Goal: Task Accomplishment & Management: Complete application form

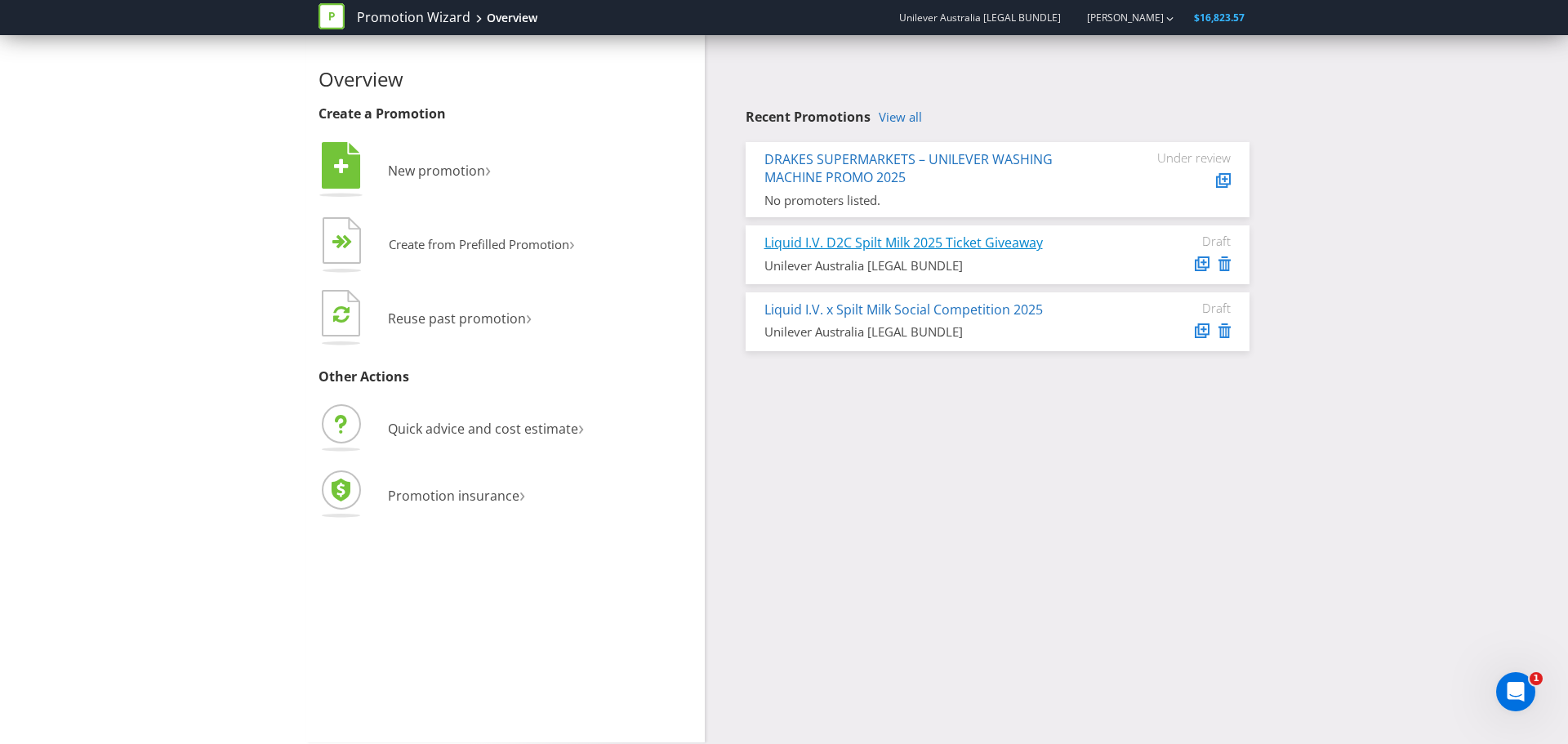
click at [896, 244] on link "Liquid I.V. D2C Spilt Milk 2025 Ticket Giveaway" at bounding box center [903, 242] width 279 height 18
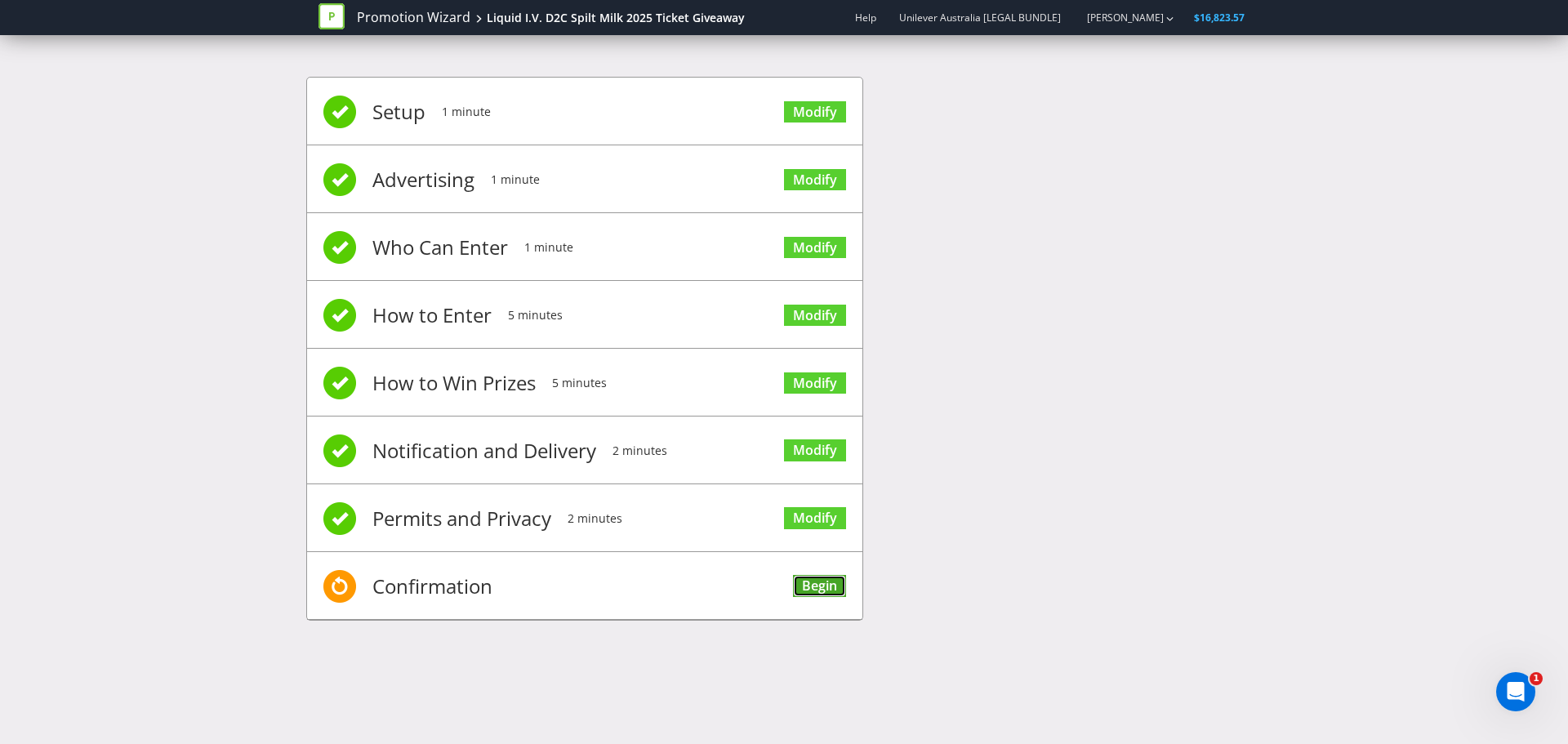
click at [807, 578] on link "Begin" at bounding box center [820, 586] width 53 height 22
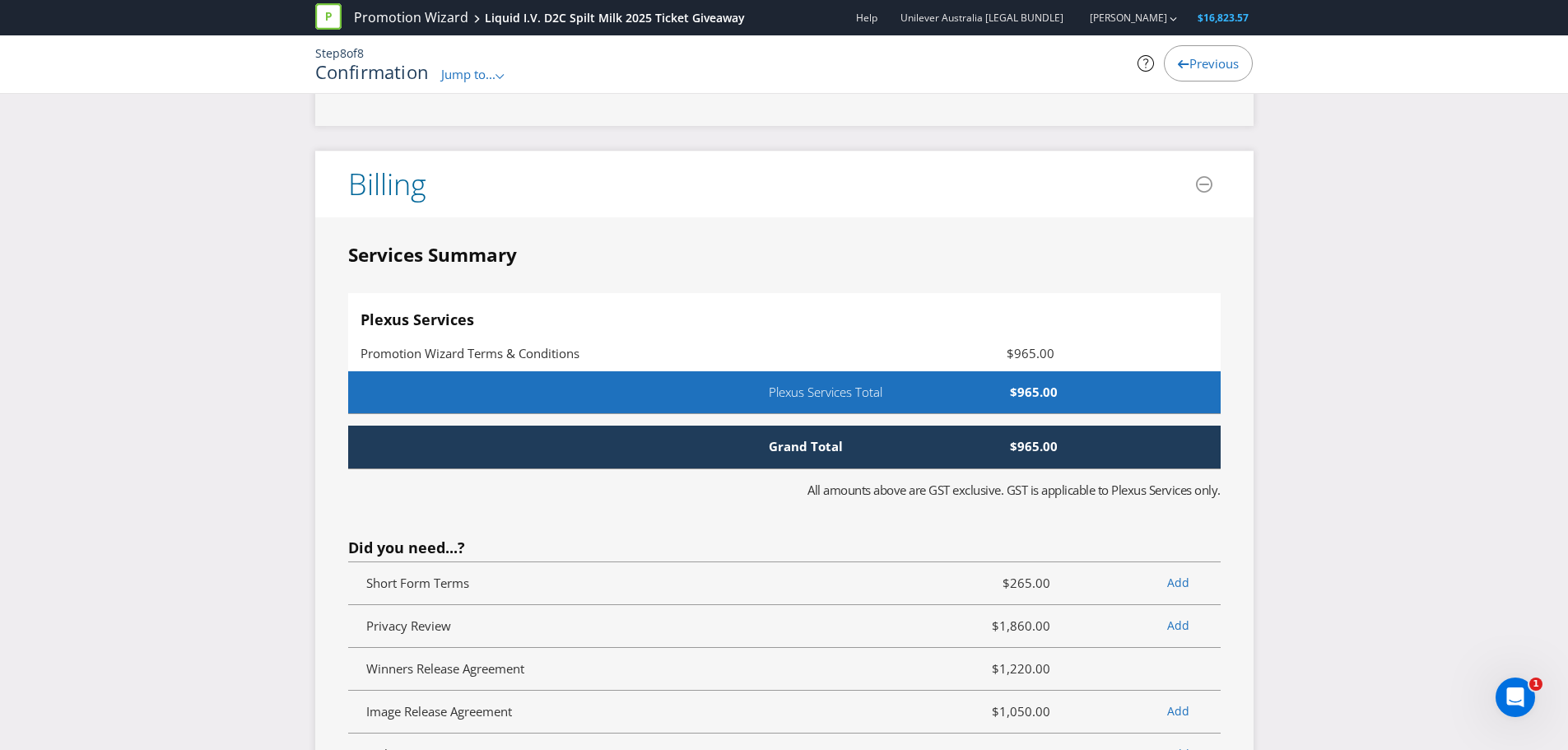
scroll to position [3375, 0]
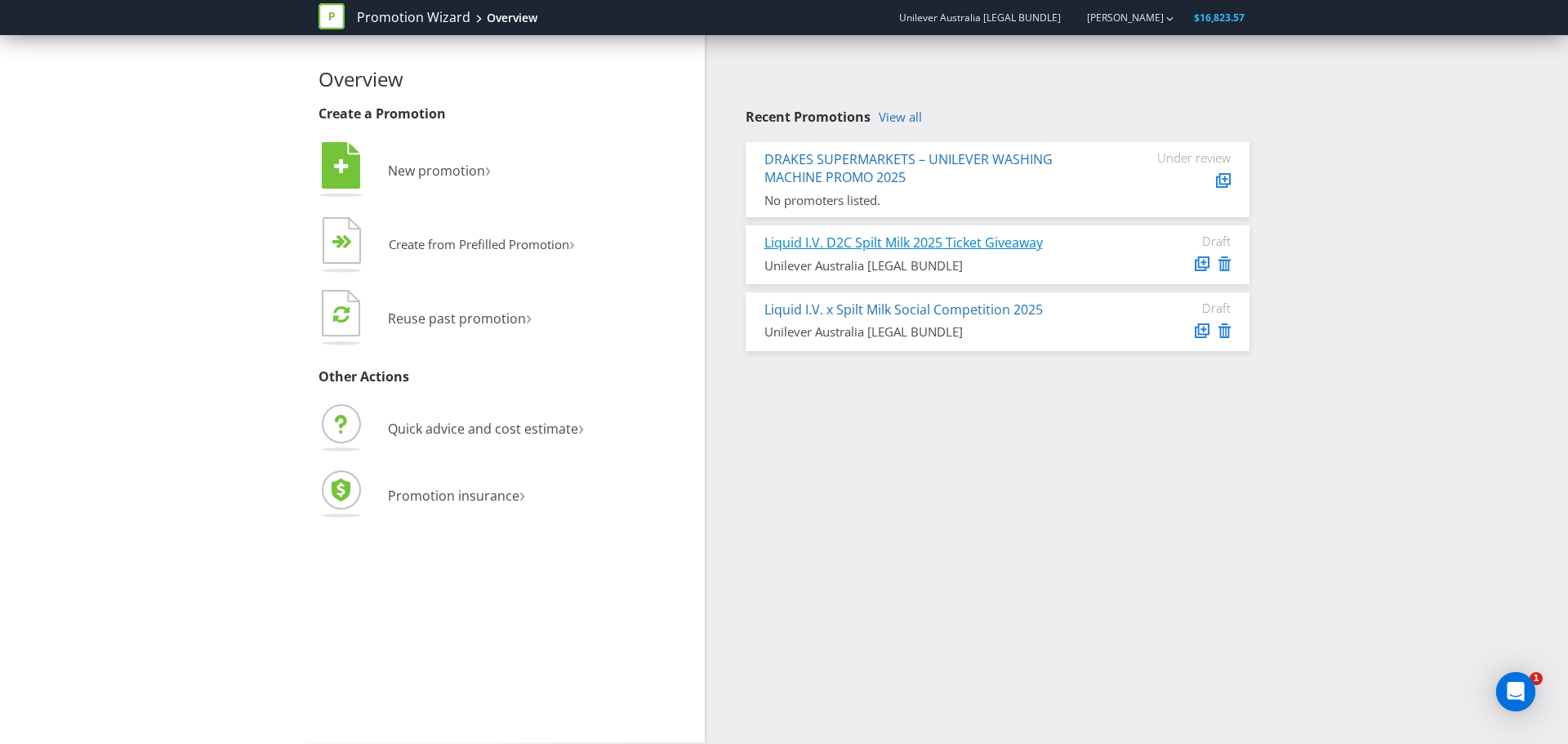
click at [867, 246] on link "Liquid I.V. D2C Spilt Milk 2025 Ticket Giveaway" at bounding box center [903, 242] width 279 height 18
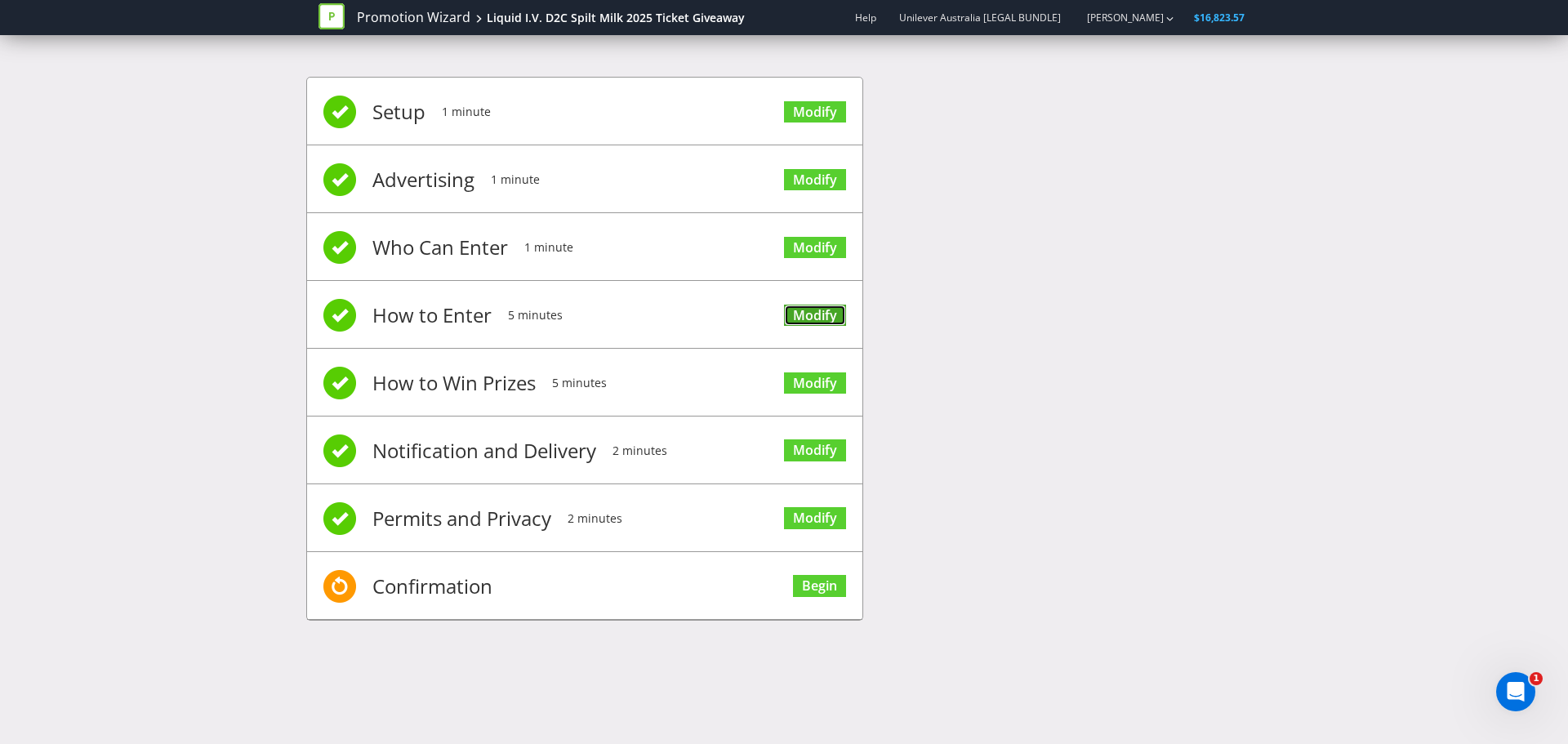
click at [827, 322] on link "Modify" at bounding box center [814, 316] width 62 height 22
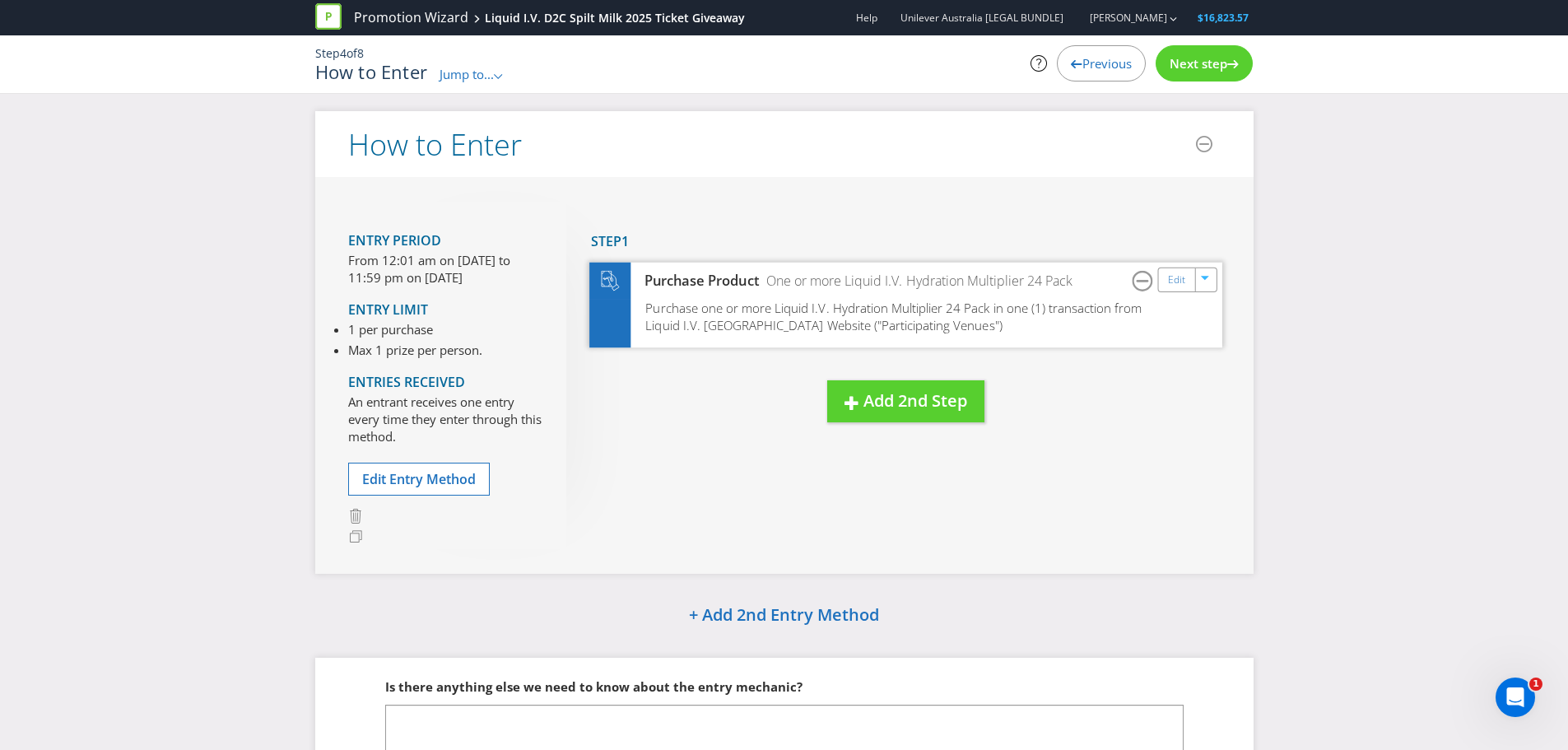
click at [955, 319] on div "Purchase one or more Liquid I.V. Hydration Multiplier 24 Pack in one (1) transa…" at bounding box center [906, 323] width 633 height 48
click at [1177, 288] on link "Edit" at bounding box center [1176, 279] width 17 height 19
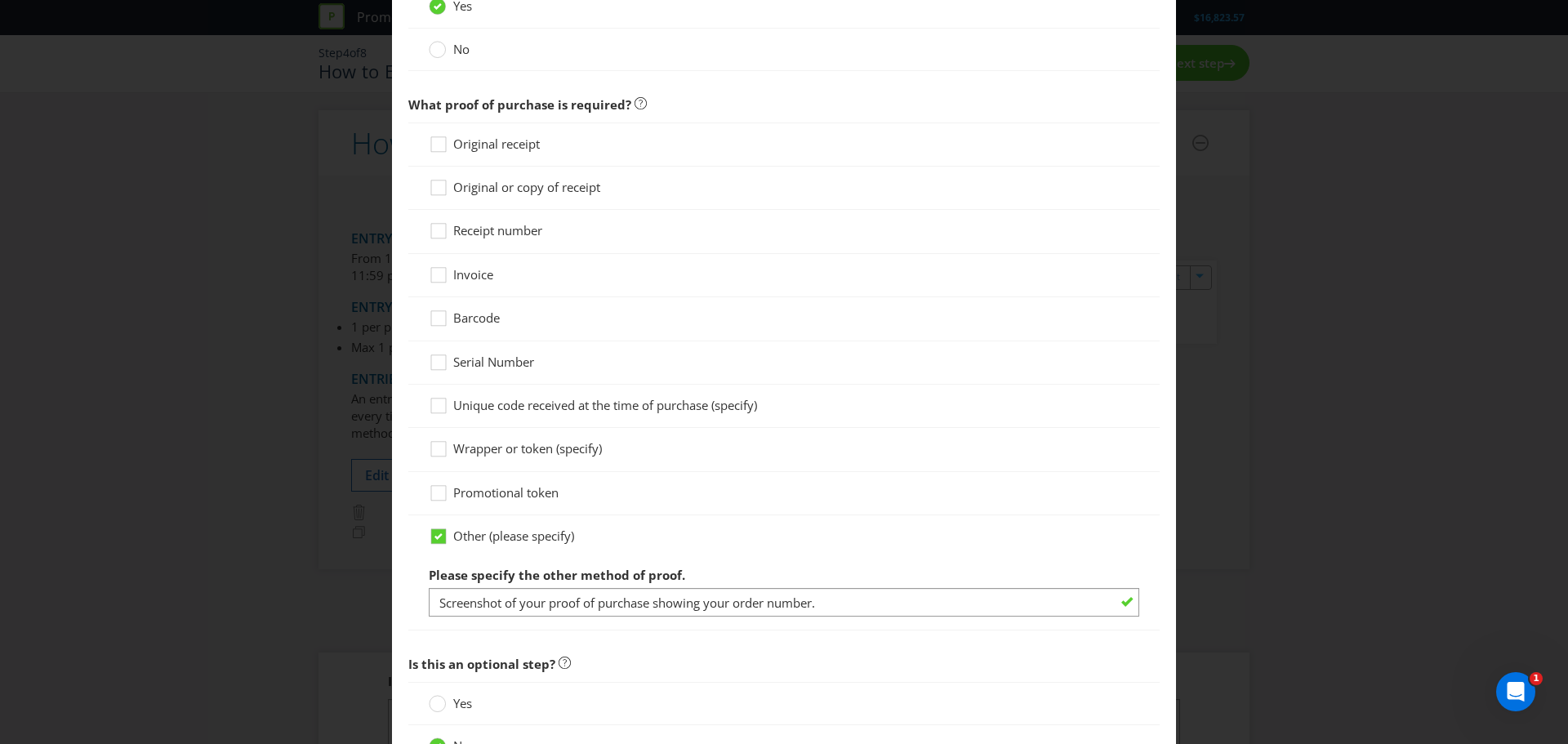
scroll to position [1225, 0]
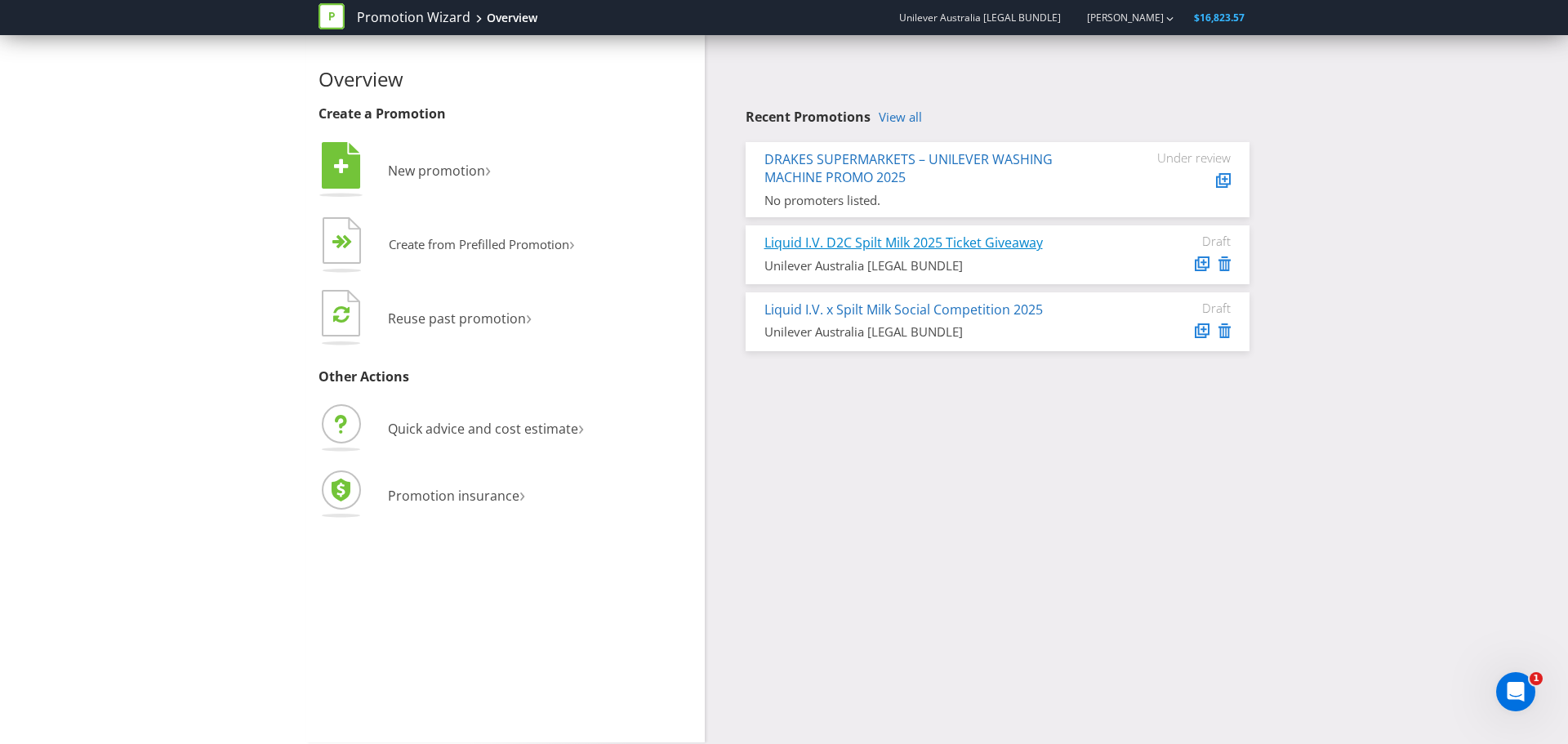
click at [892, 244] on link "Liquid I.V. D2C Spilt Milk 2025 Ticket Giveaway" at bounding box center [903, 242] width 279 height 18
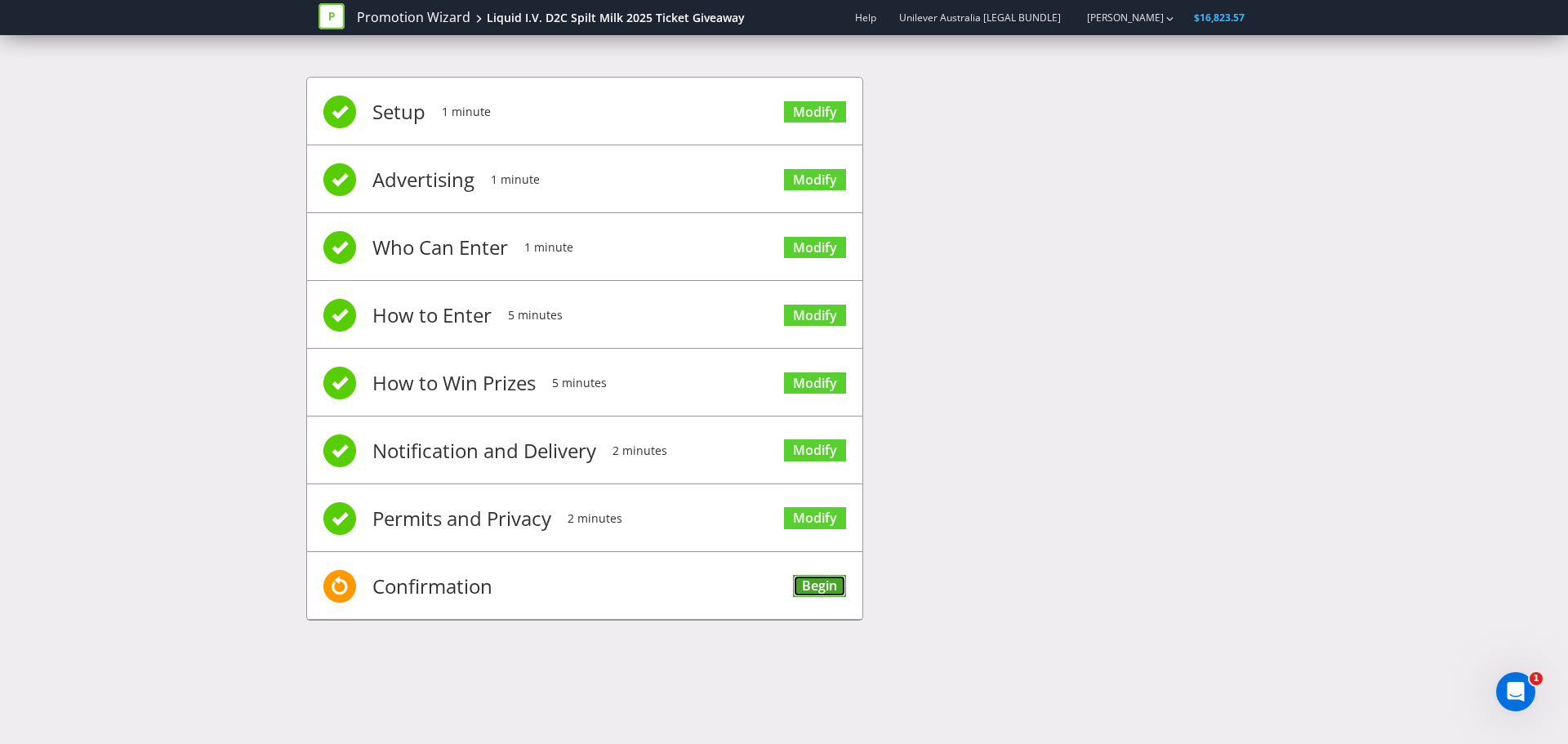
click at [819, 586] on link "Begin" at bounding box center [820, 586] width 53 height 22
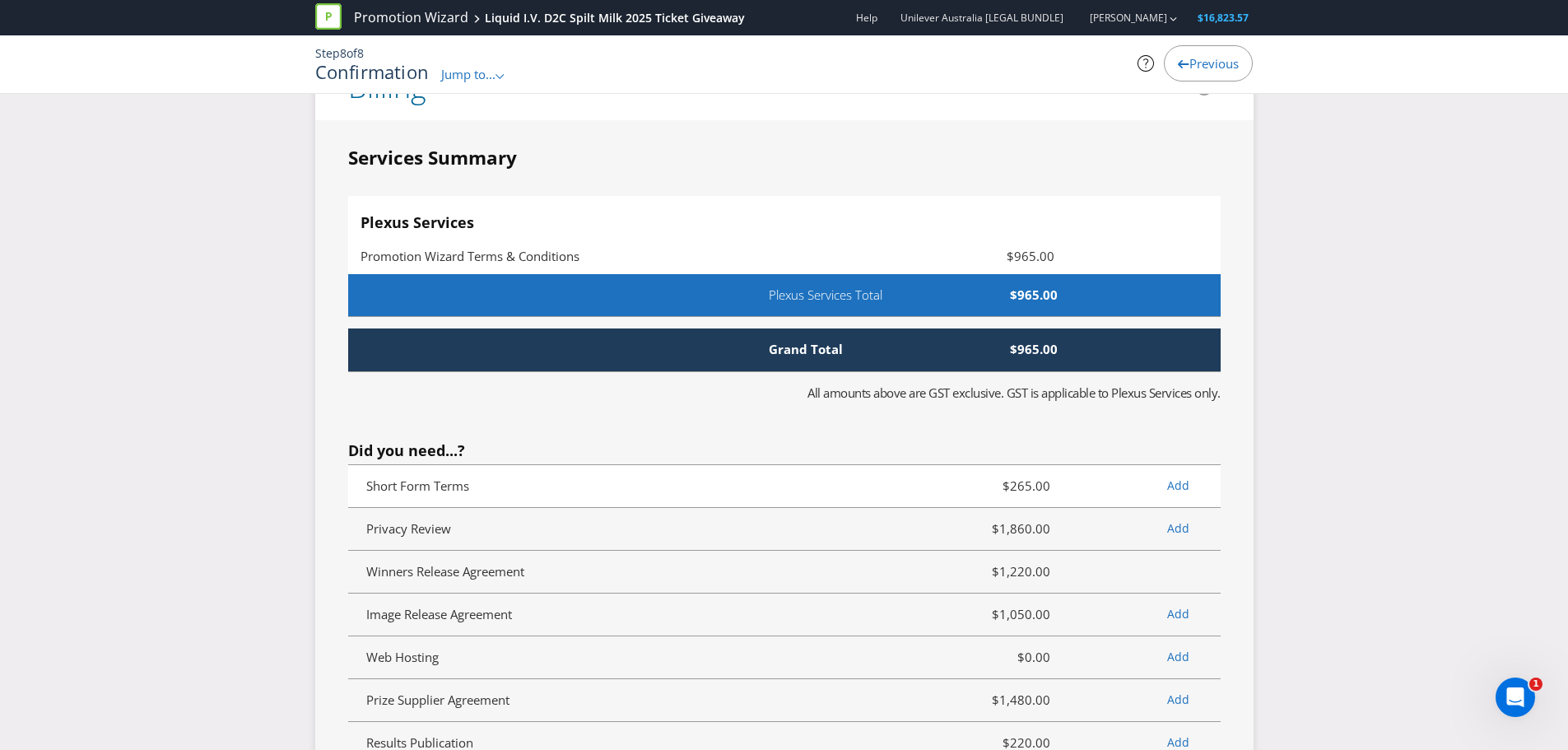
scroll to position [3375, 0]
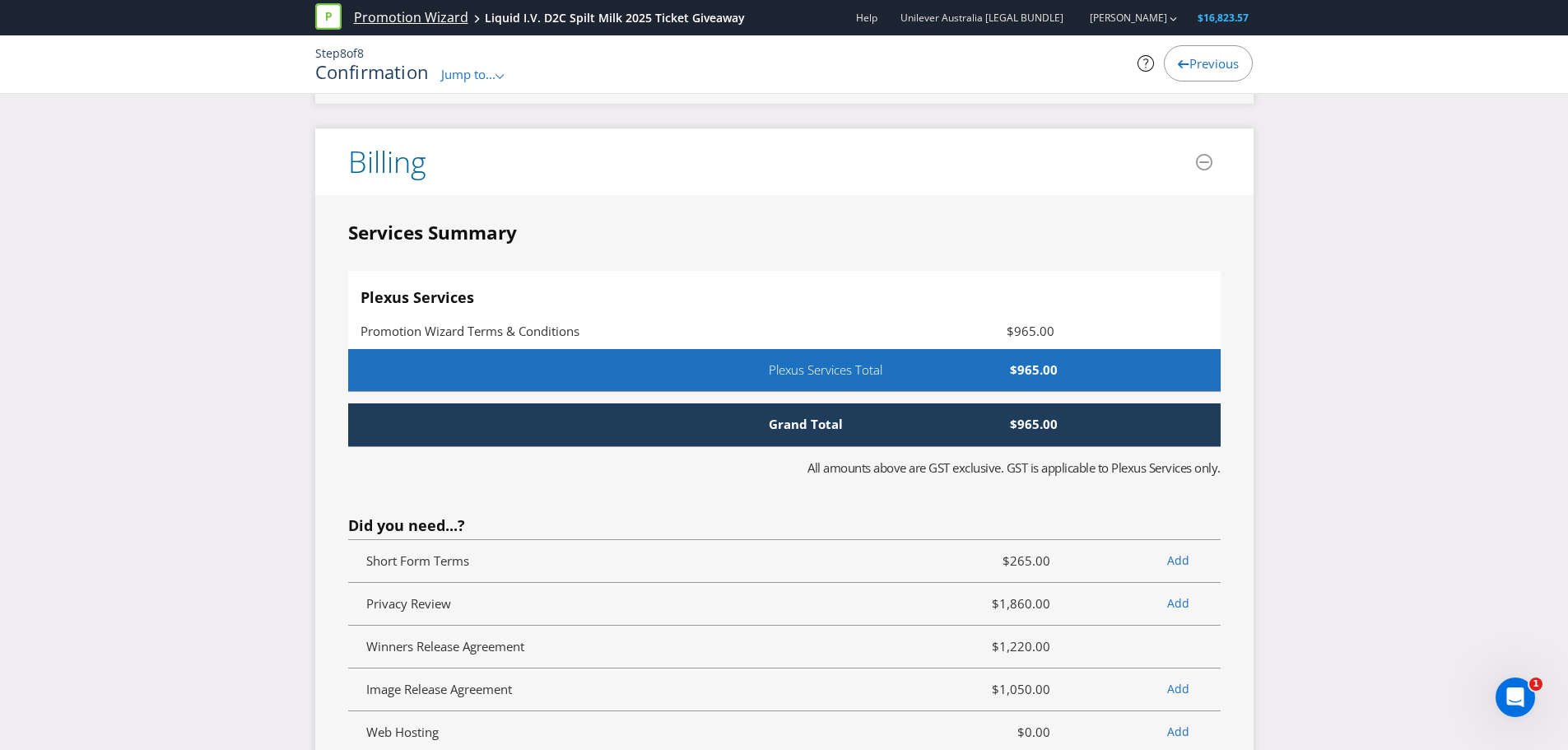
click at [399, 18] on link "Promotion Wizard" at bounding box center [411, 18] width 114 height 19
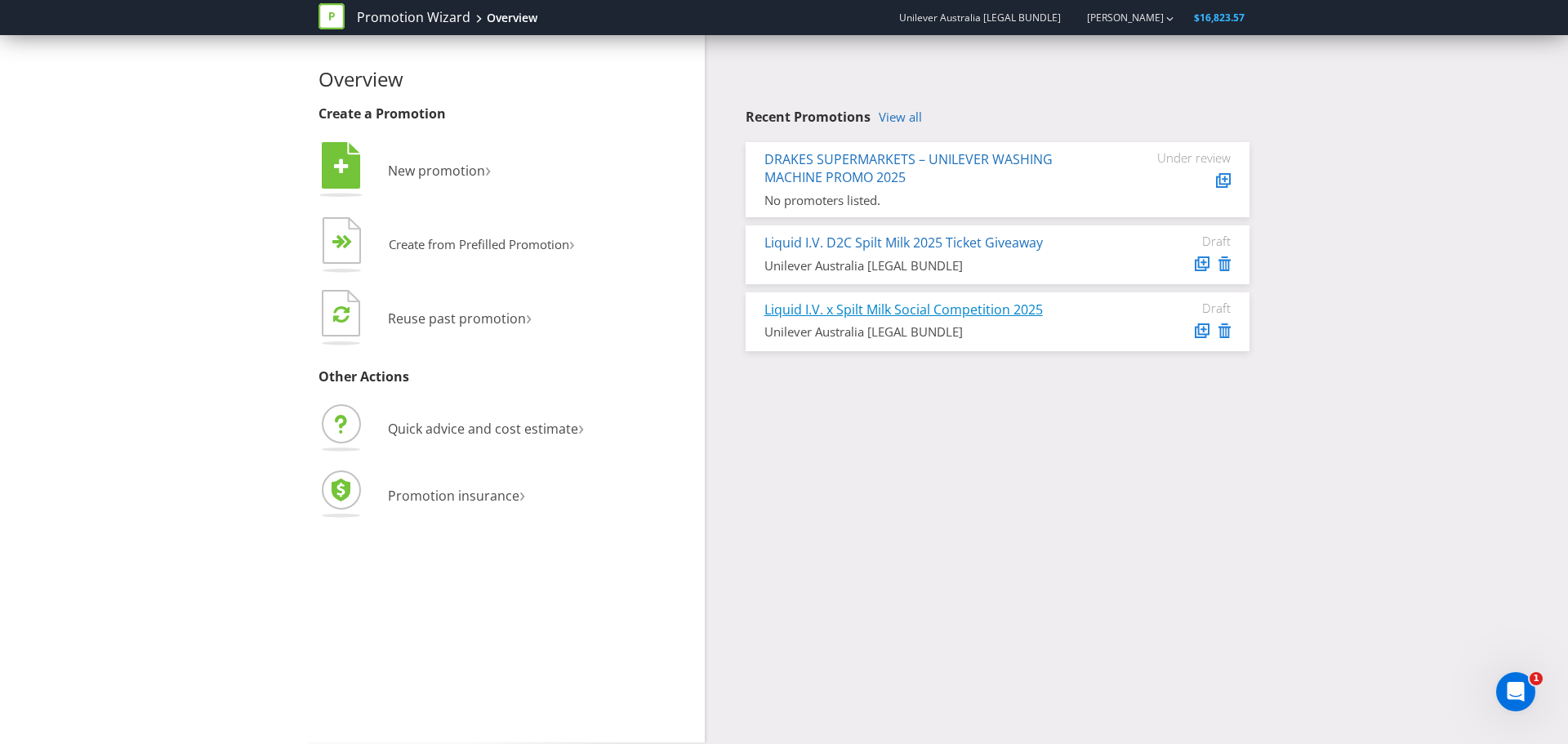
click at [896, 308] on link "Liquid I.V. x Spilt Milk Social Competition 2025" at bounding box center [903, 309] width 279 height 18
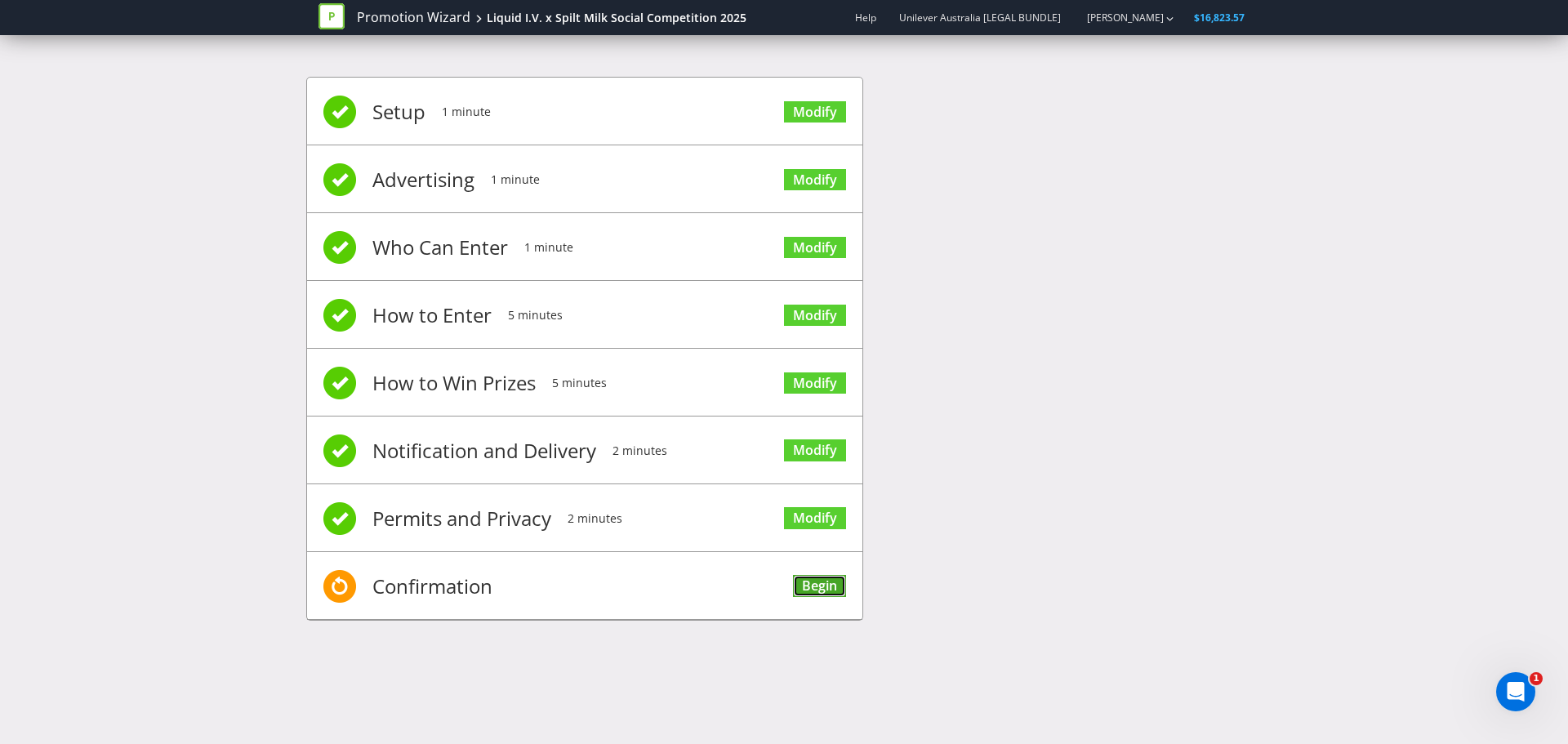
click at [806, 578] on link "Begin" at bounding box center [820, 586] width 53 height 22
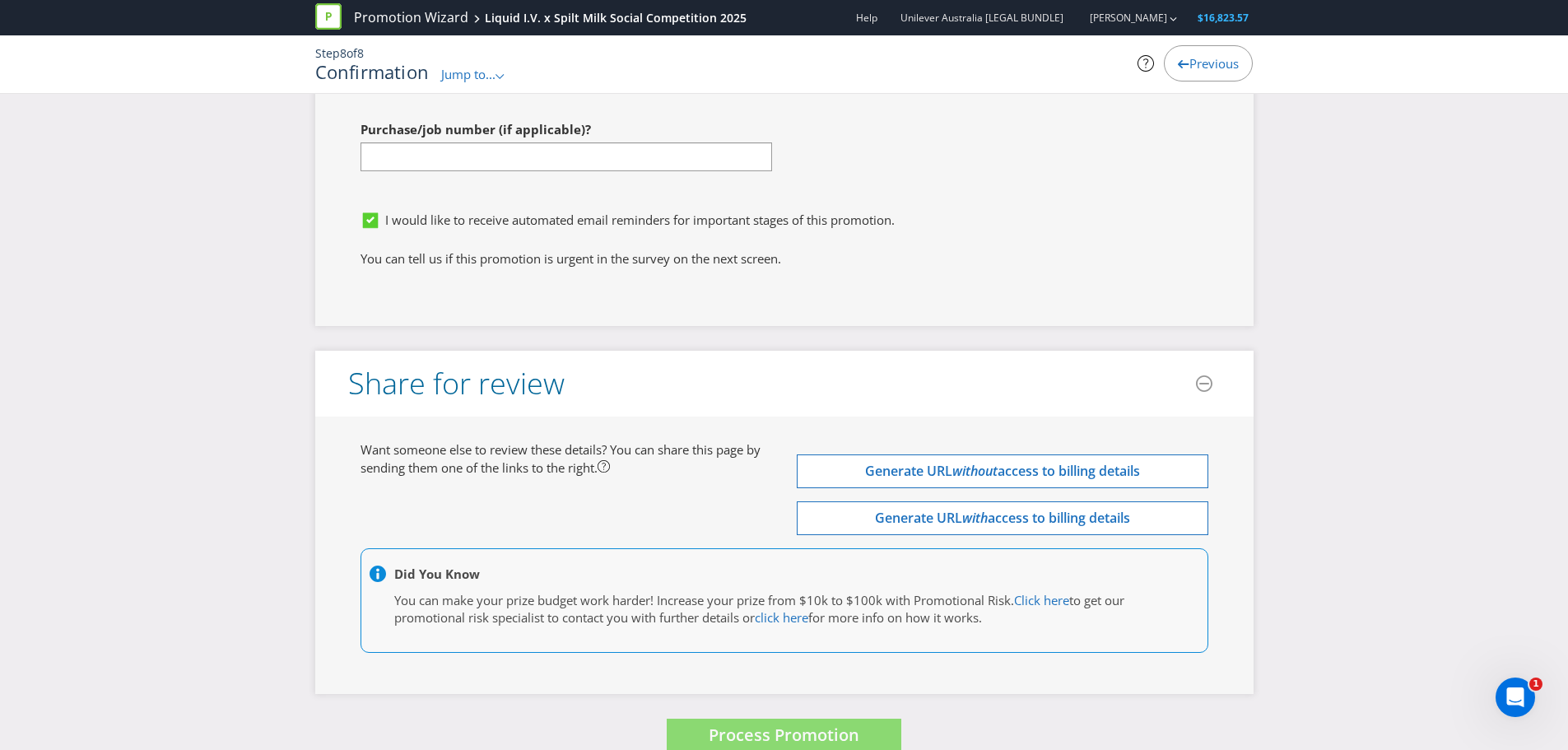
scroll to position [4606, 0]
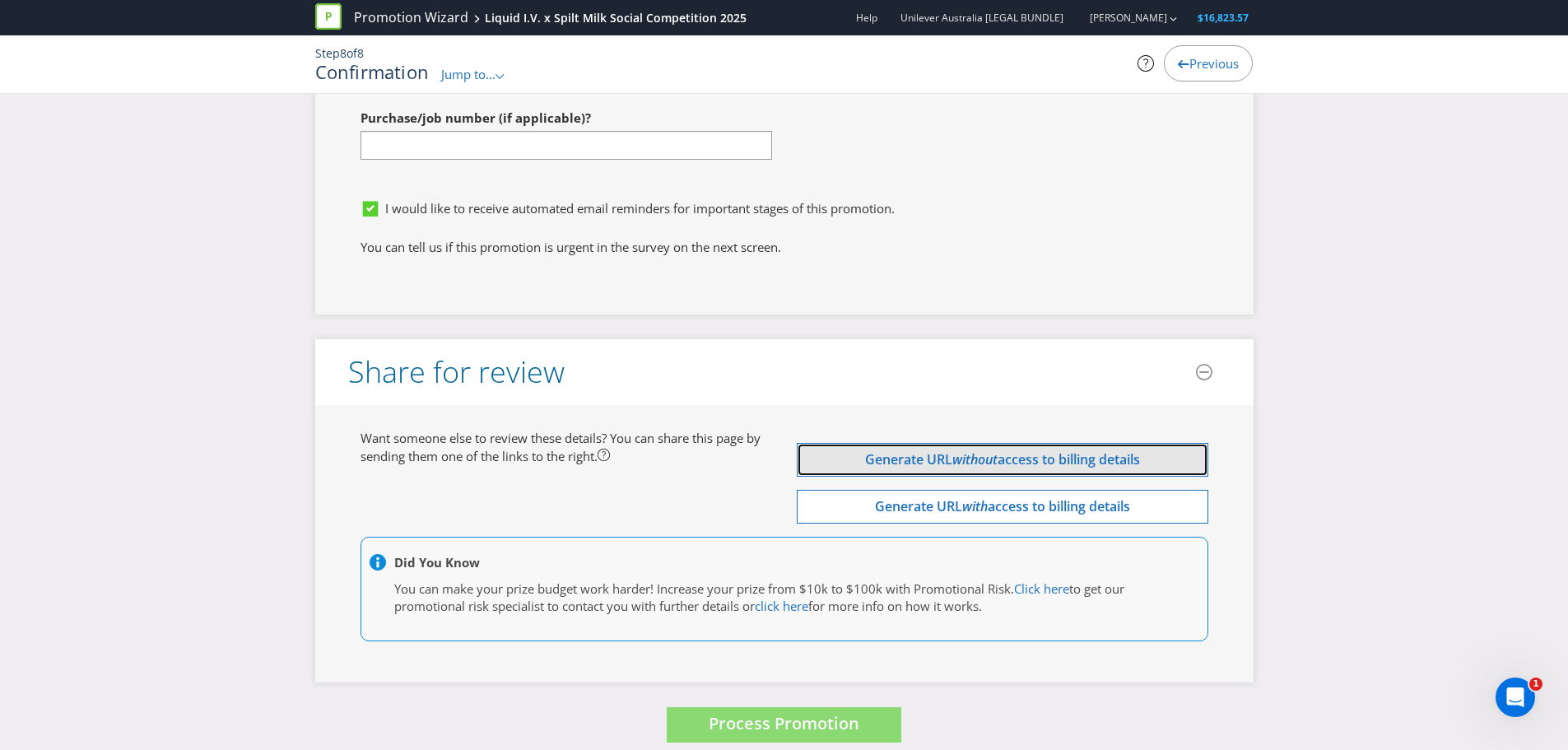
click at [934, 451] on span "Generate URL" at bounding box center [909, 459] width 87 height 18
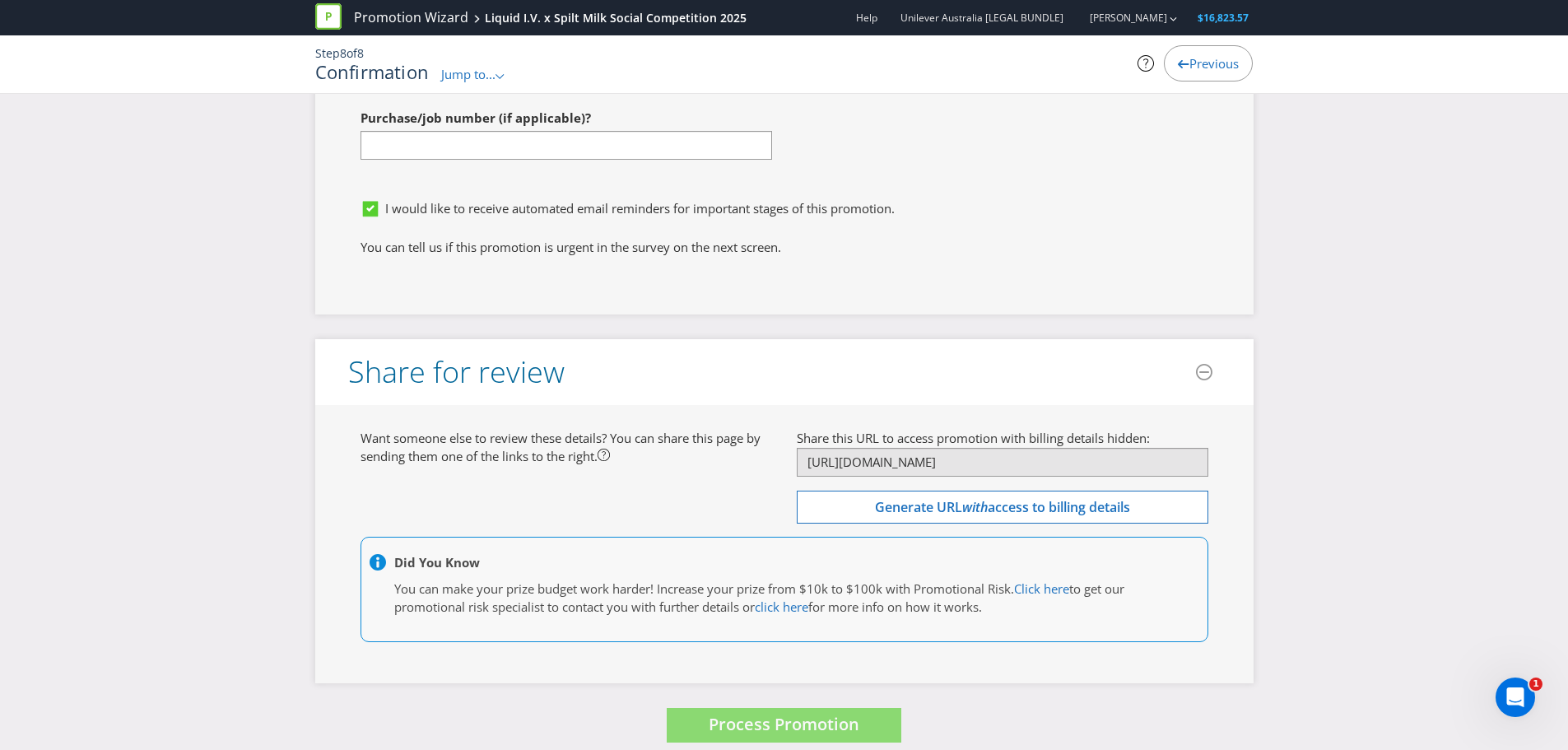
scroll to position [4607, 0]
click at [805, 712] on span "Process Promotion" at bounding box center [784, 724] width 151 height 22
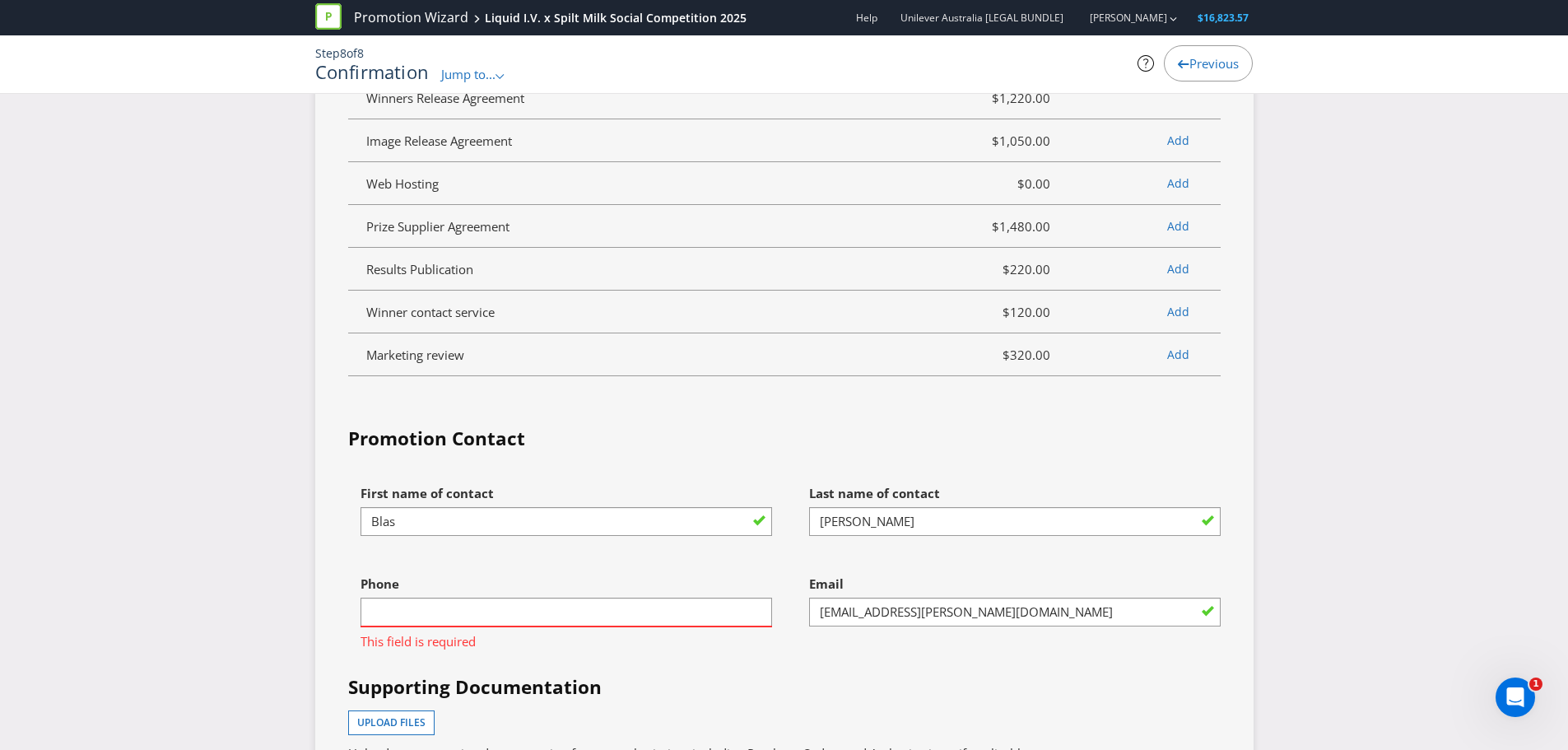
scroll to position [4002, 0]
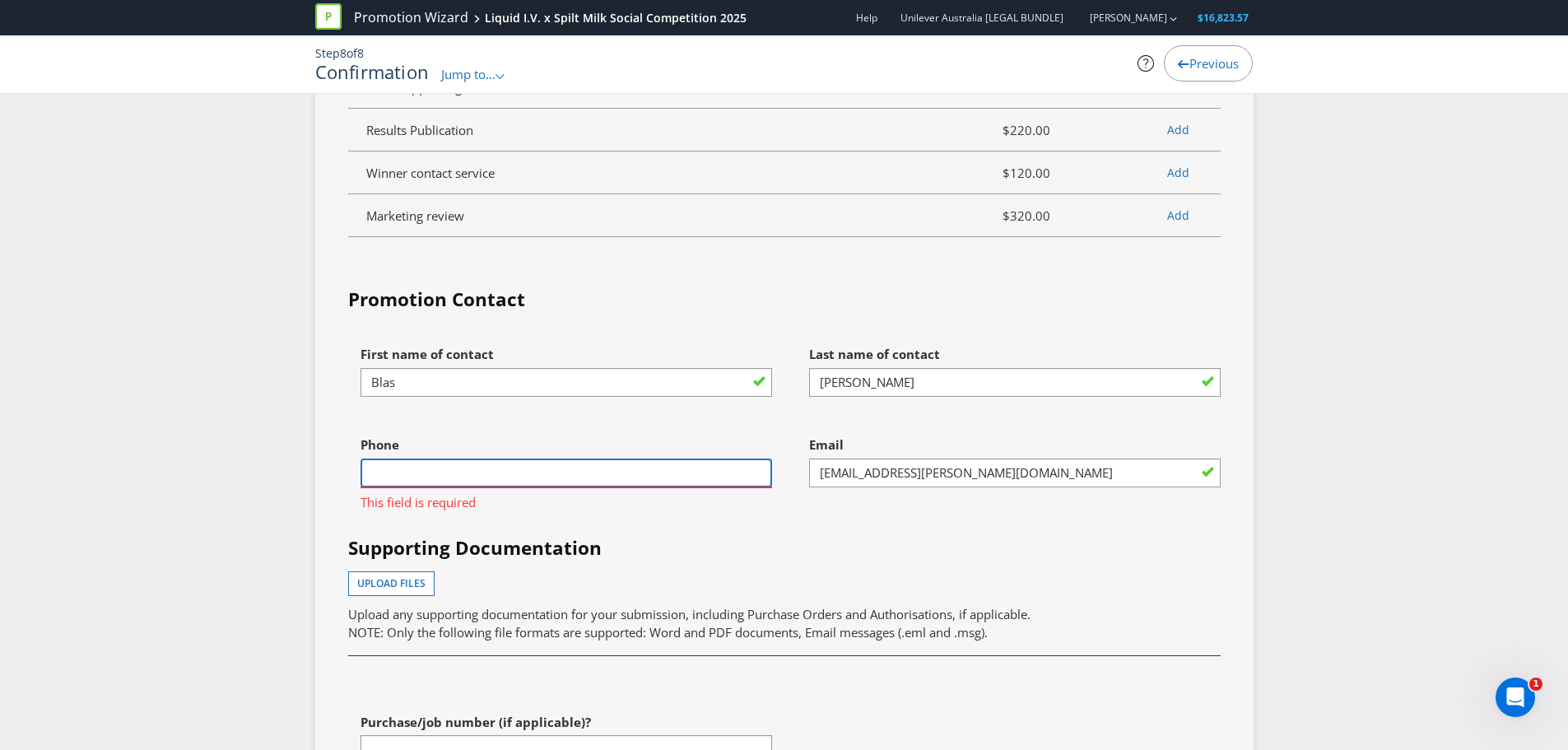
click at [535, 458] on input "text" at bounding box center [566, 473] width 411 height 29
type input "0401077679"
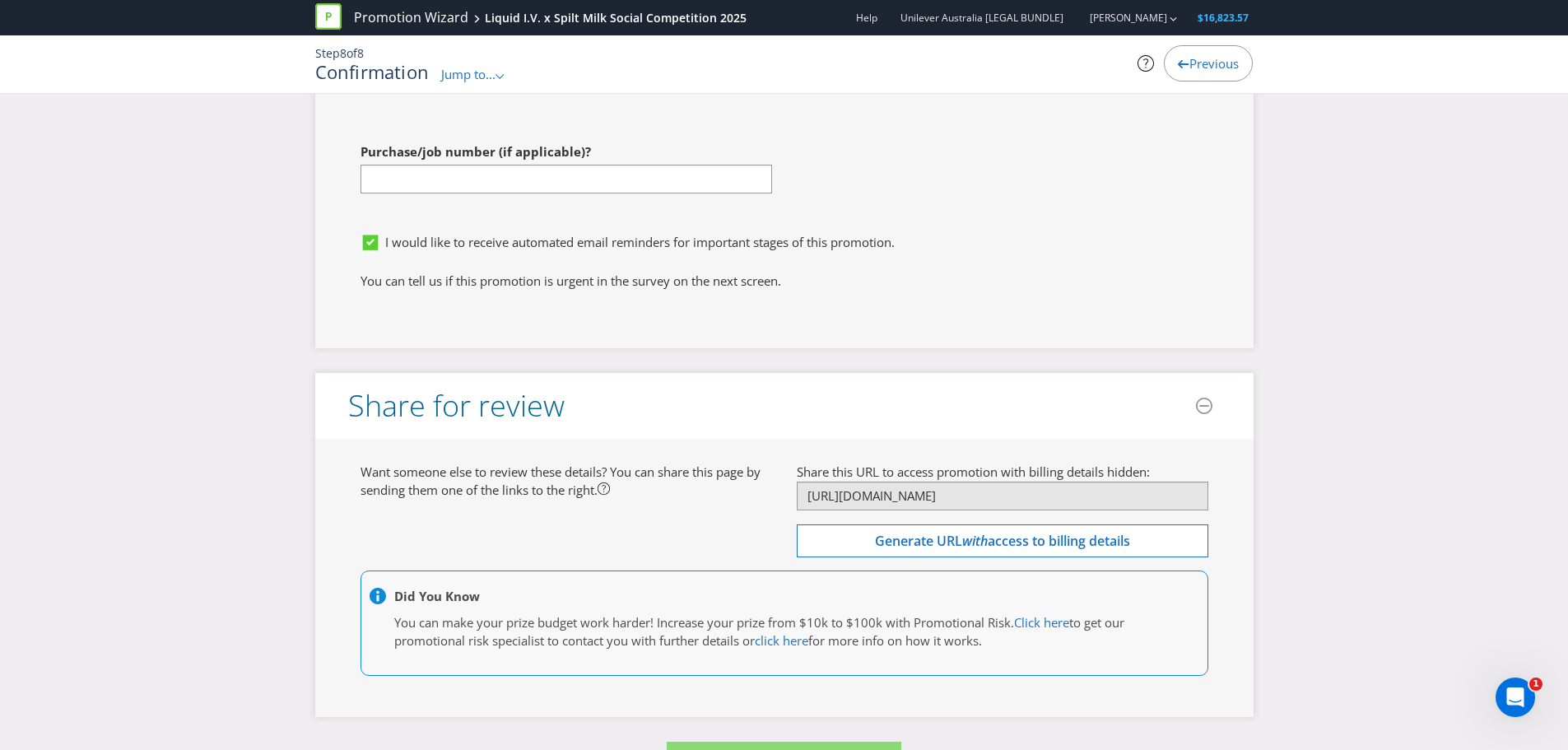
scroll to position [4607, 0]
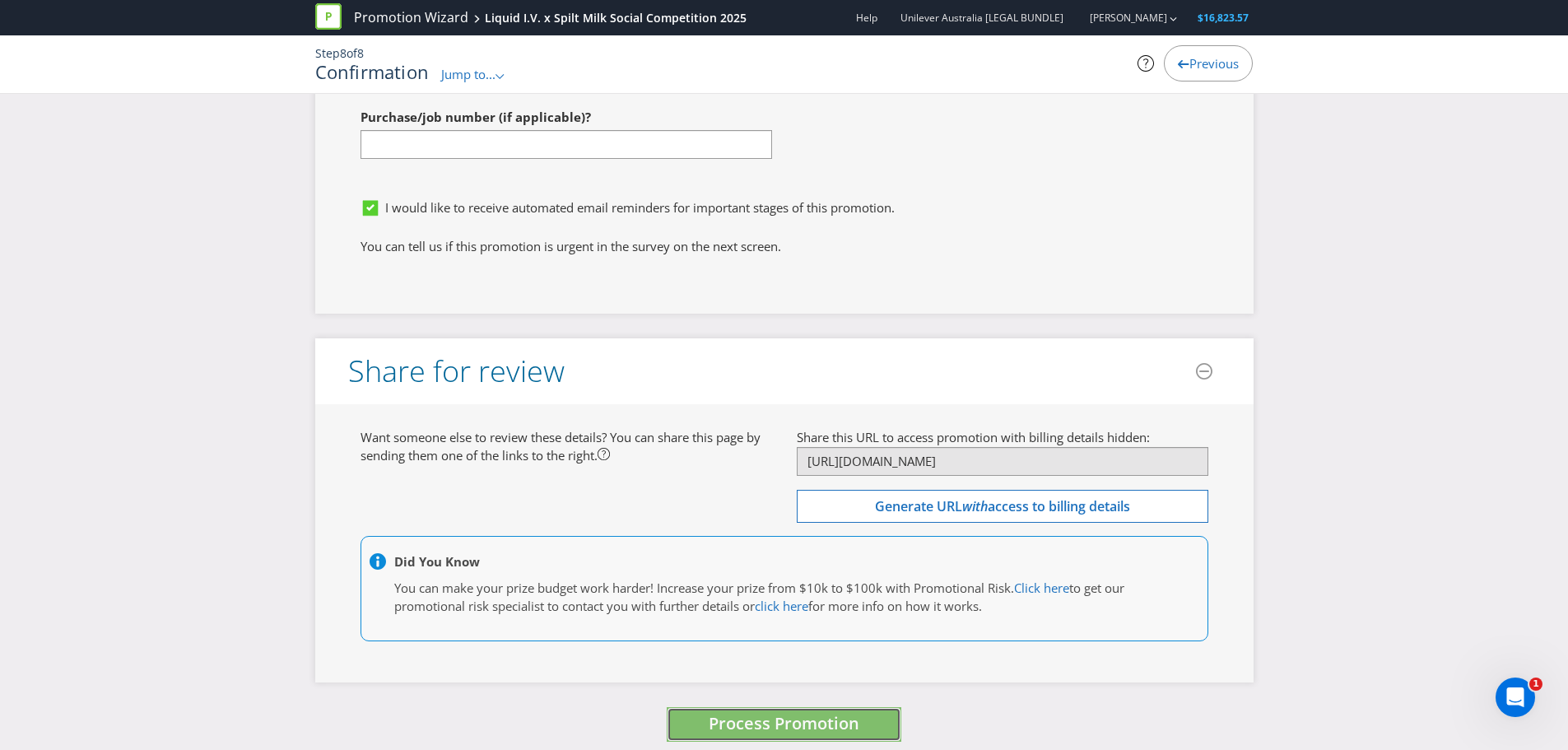
click at [780, 712] on span "Process Promotion" at bounding box center [784, 724] width 151 height 22
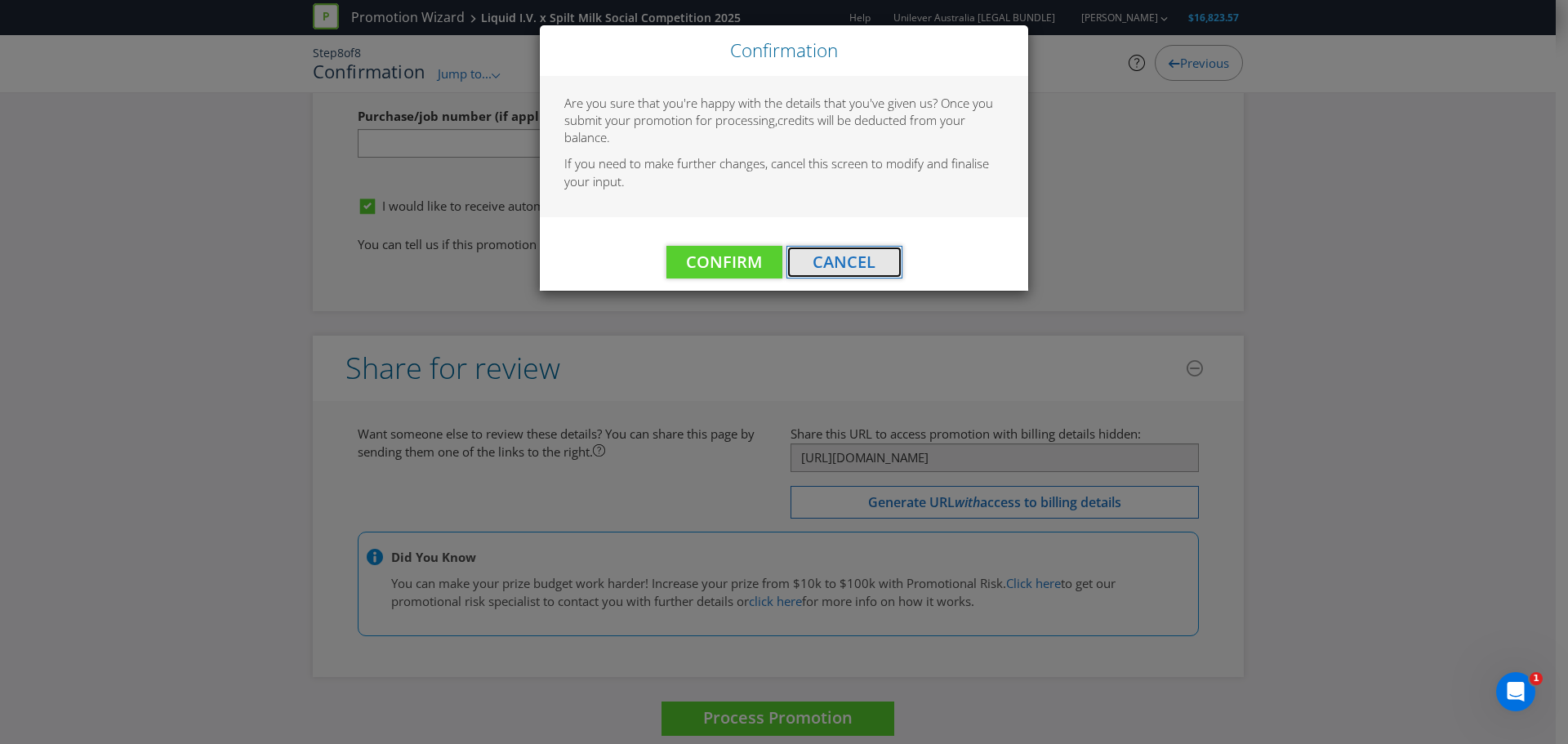
click at [831, 259] on span "Cancel" at bounding box center [844, 262] width 63 height 22
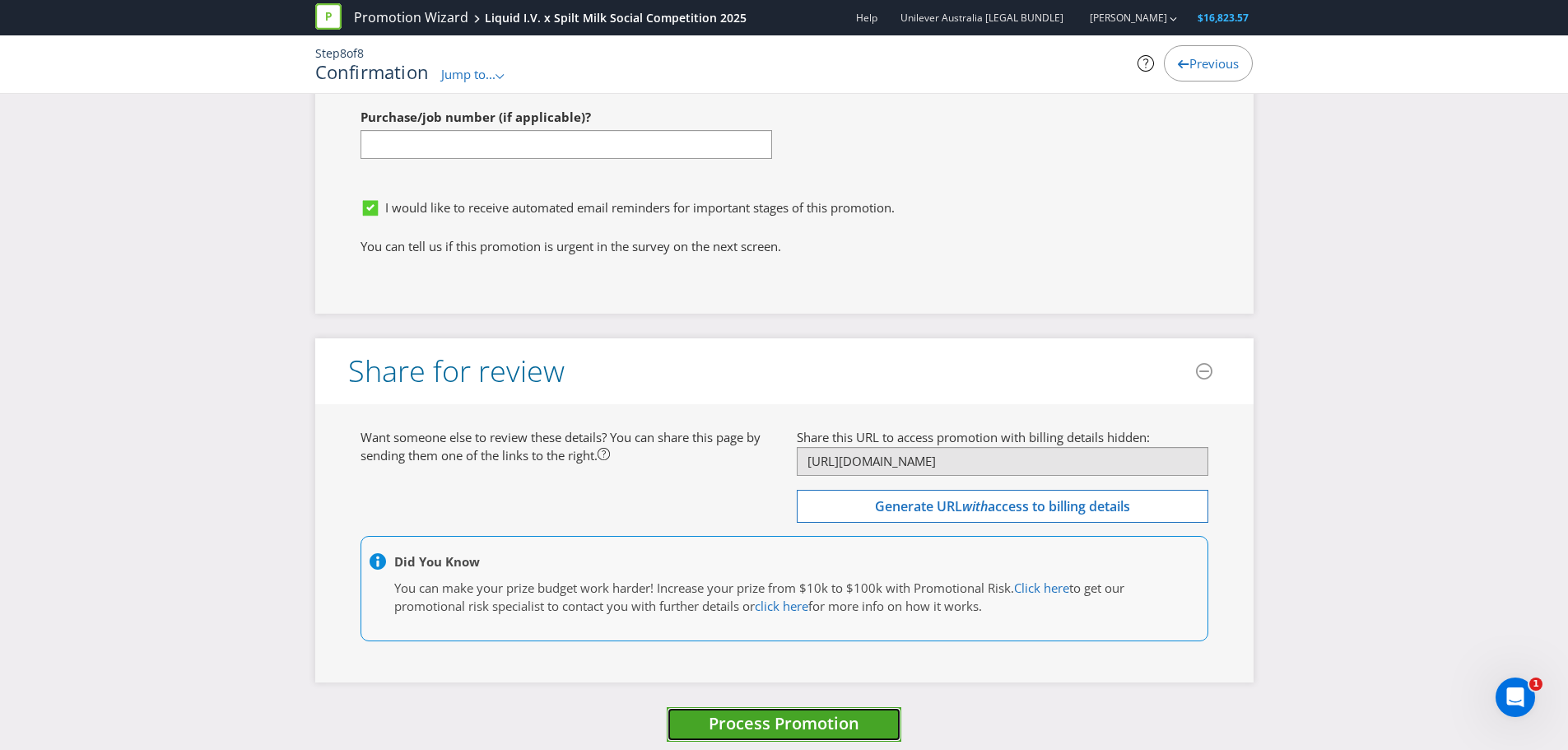
click at [767, 717] on span "Process Promotion" at bounding box center [784, 724] width 151 height 22
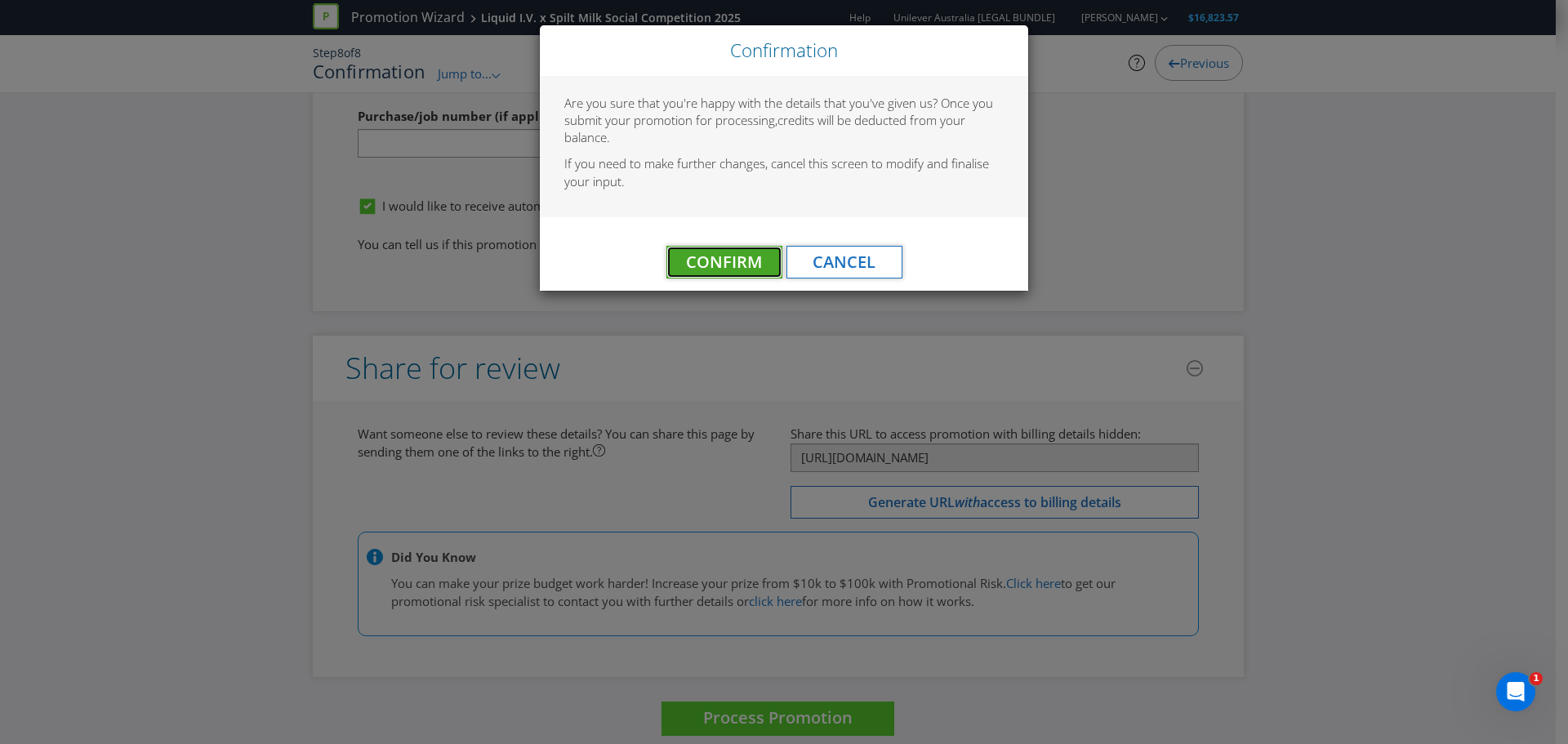
click at [746, 260] on span "Confirm" at bounding box center [724, 262] width 76 height 22
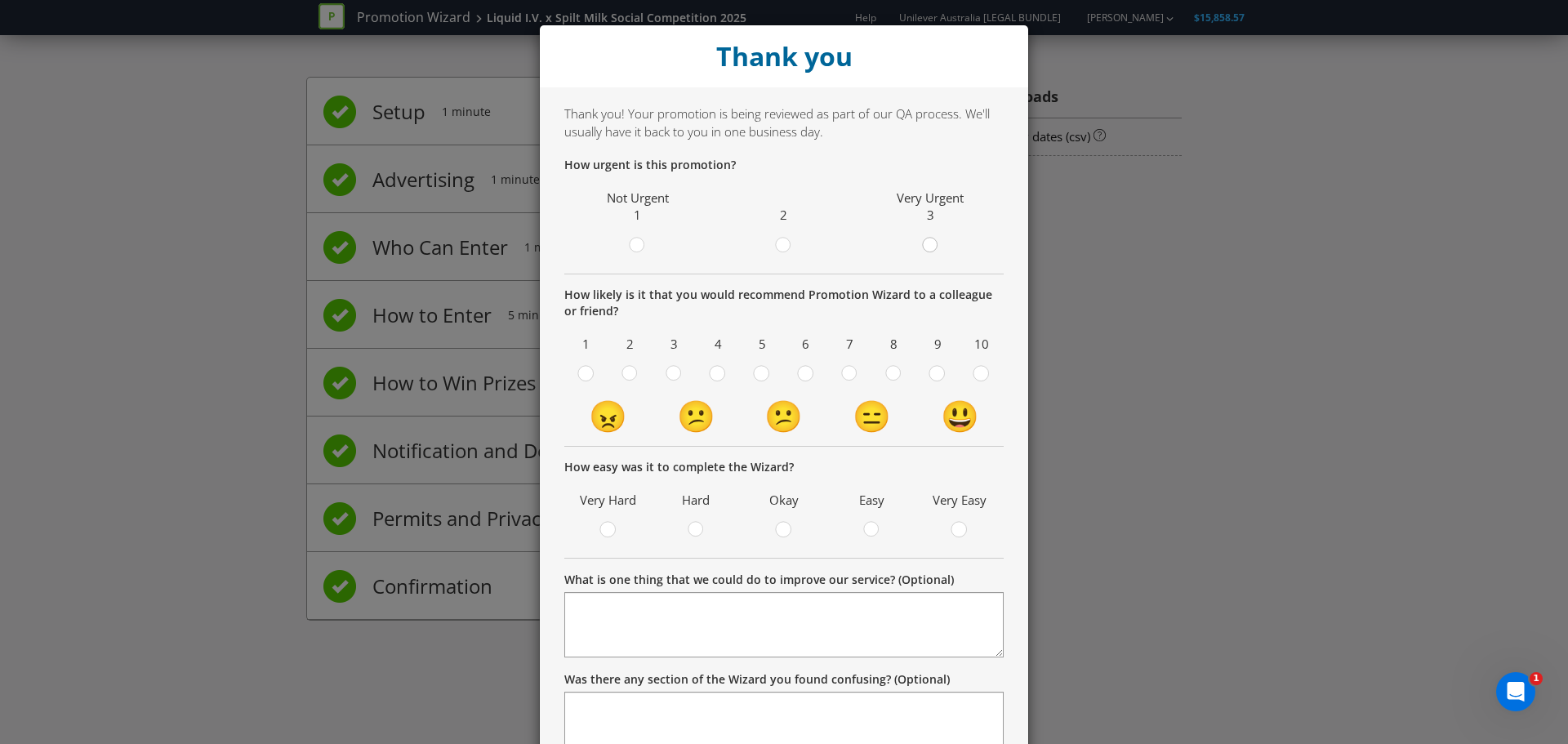
click at [922, 240] on circle at bounding box center [929, 245] width 14 height 14
click at [0, 0] on input "radio" at bounding box center [0, 0] width 0 height 0
click at [802, 367] on div at bounding box center [806, 368] width 8 height 8
click at [0, 0] on input "radio" at bounding box center [0, 0] width 0 height 0
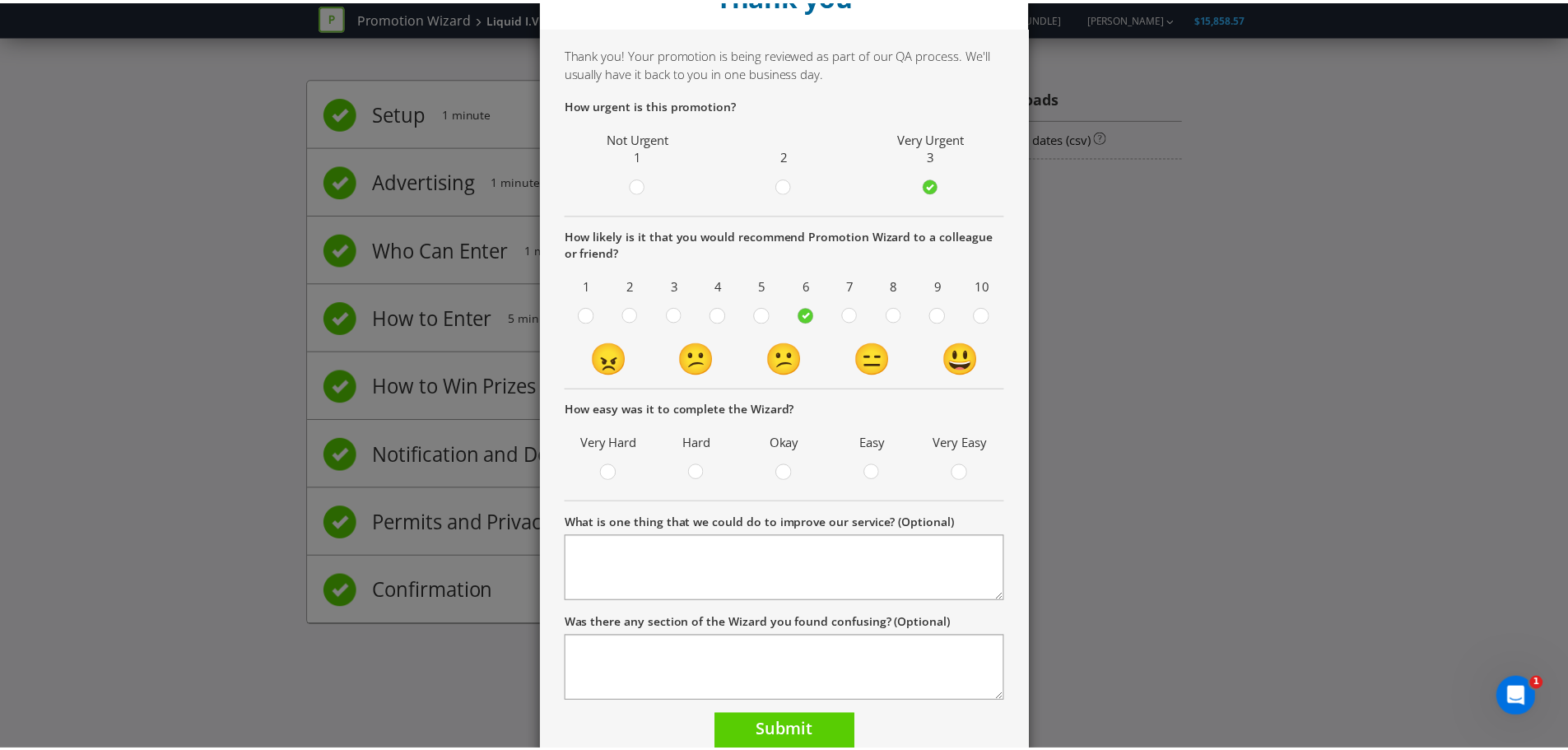
scroll to position [130, 0]
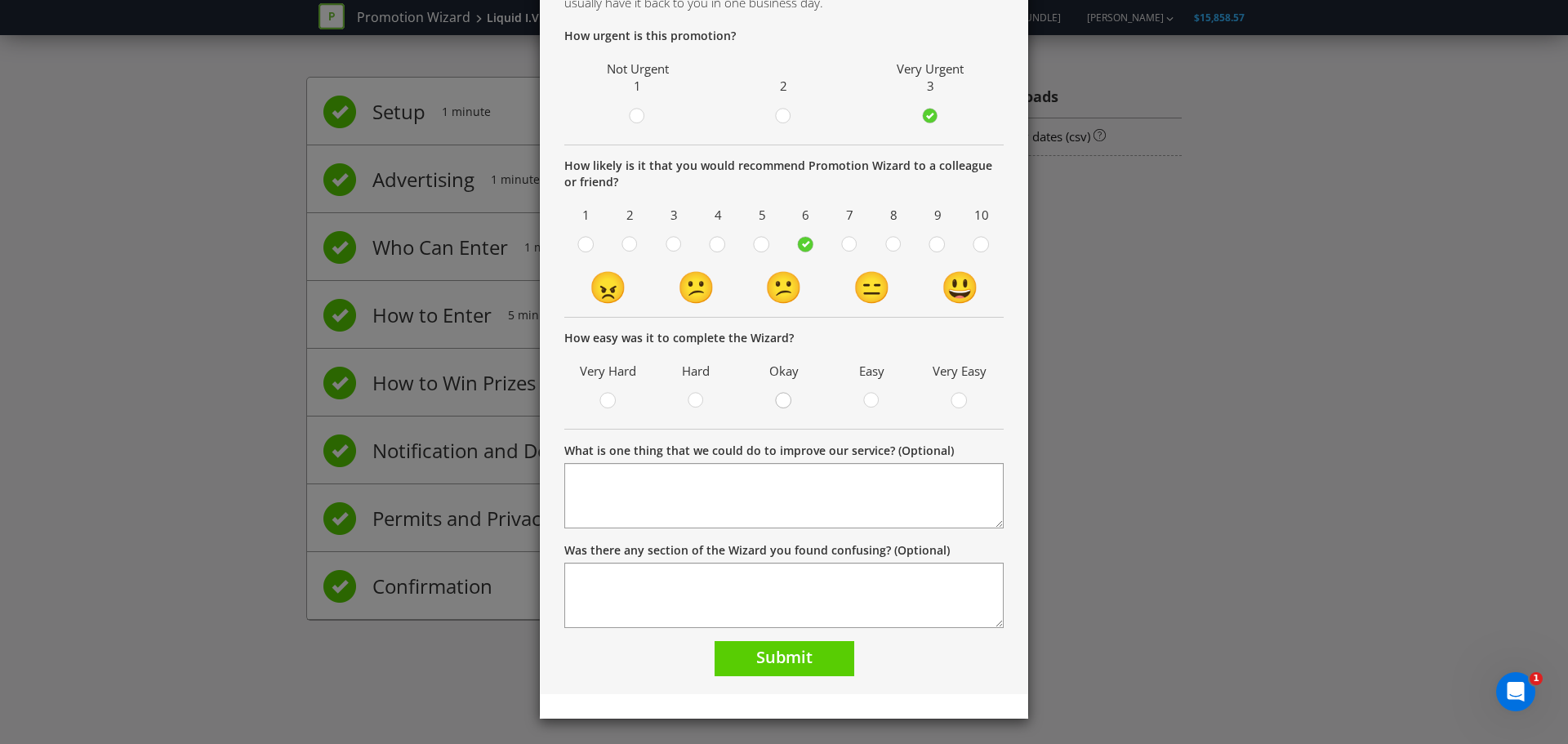
click at [781, 399] on div at bounding box center [784, 395] width 8 height 8
click at [0, 0] on input "radio" at bounding box center [0, 0] width 0 height 0
click at [809, 656] on button "Submit" at bounding box center [784, 658] width 140 height 35
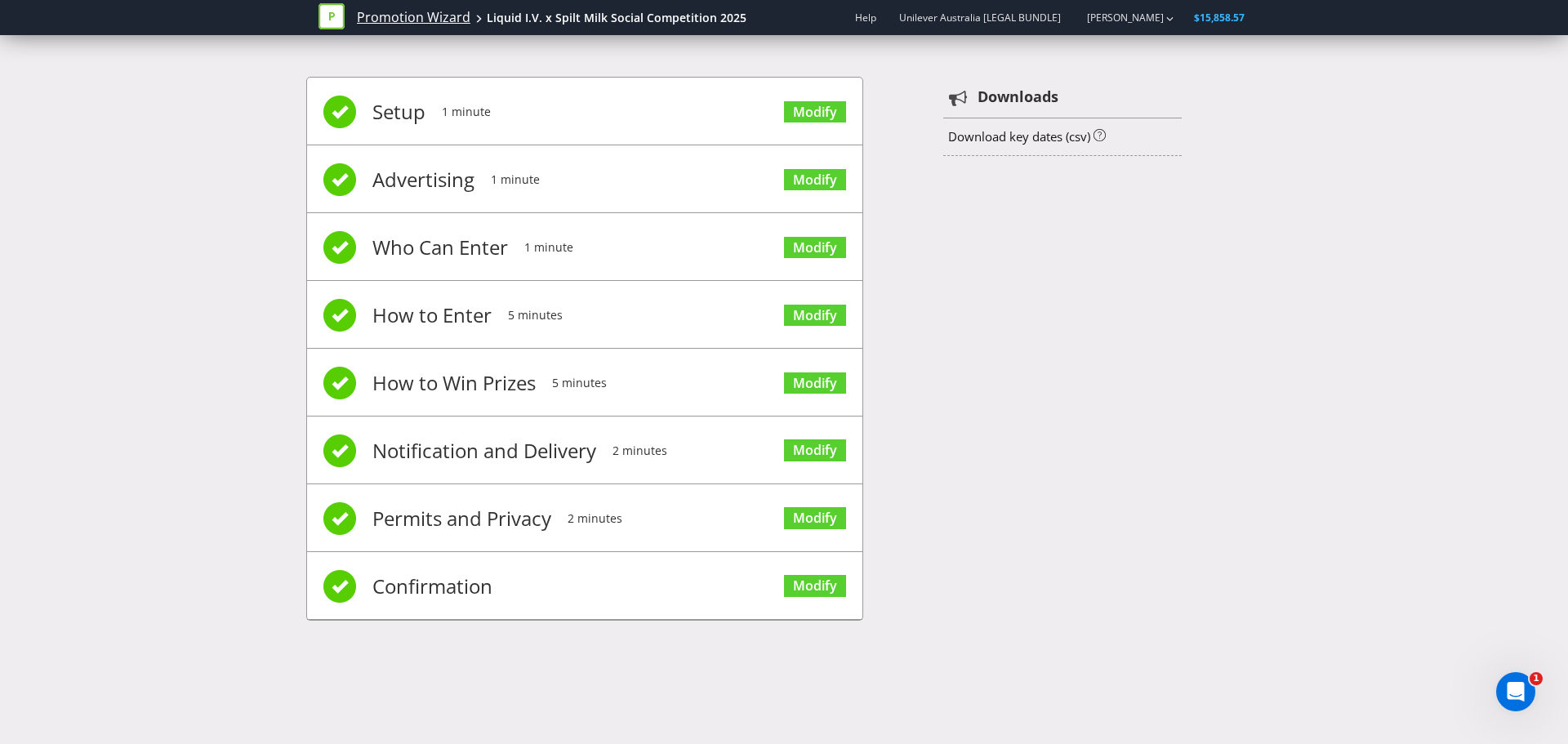
click at [428, 14] on link "Promotion Wizard" at bounding box center [414, 18] width 113 height 19
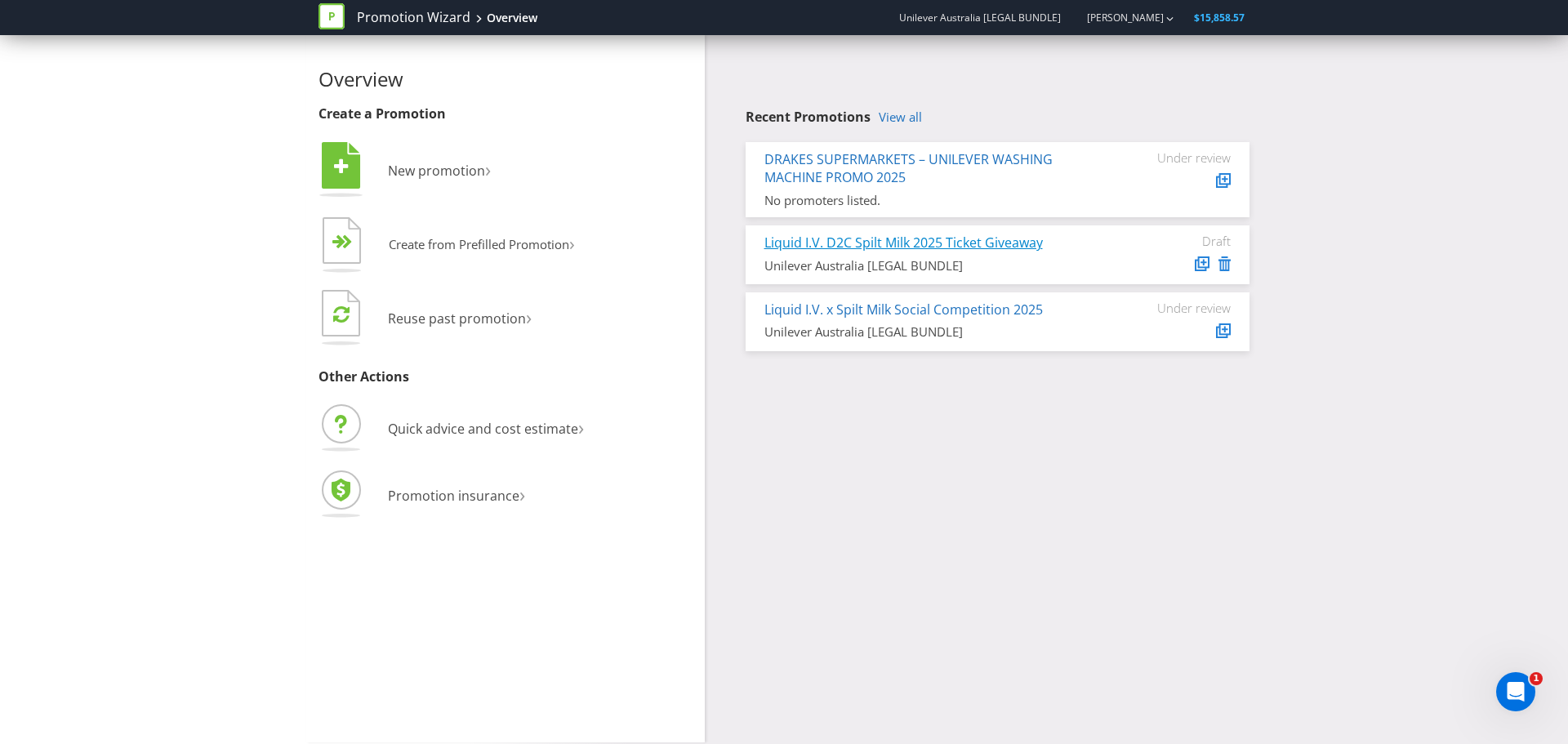
click at [860, 244] on link "Liquid I.V. D2C Spilt Milk 2025 Ticket Giveaway" at bounding box center [903, 242] width 279 height 18
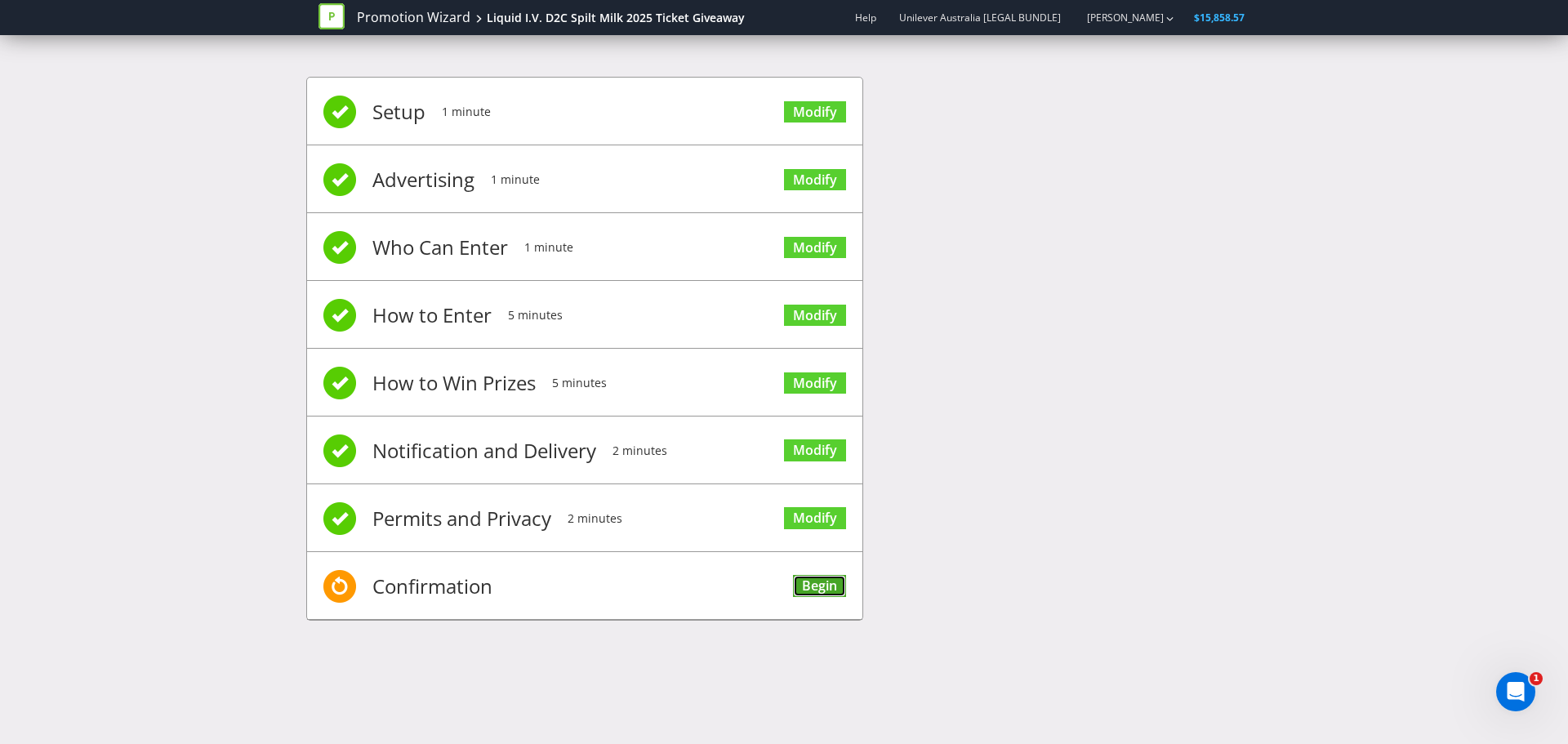
click at [803, 578] on link "Begin" at bounding box center [820, 586] width 53 height 22
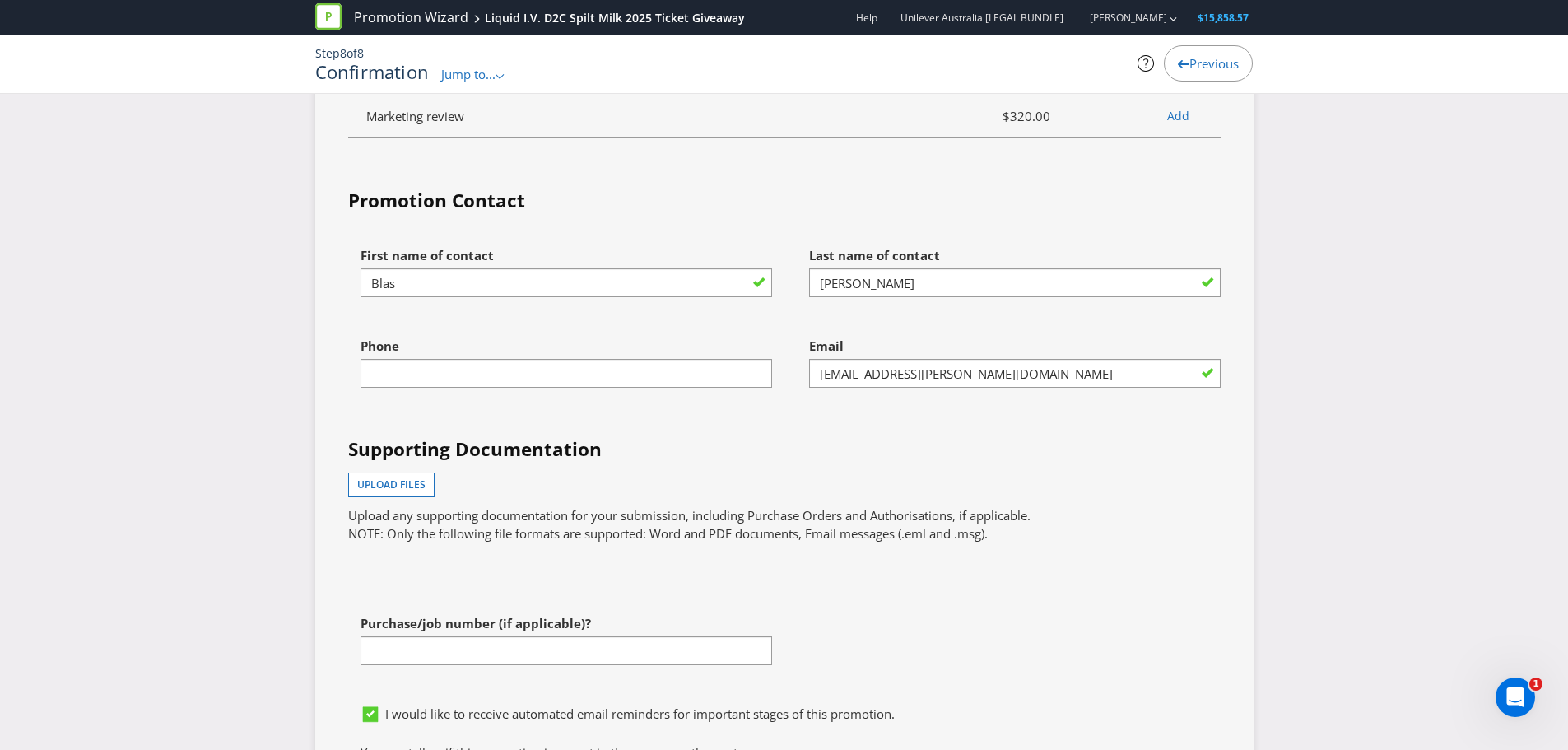
scroll to position [4198, 0]
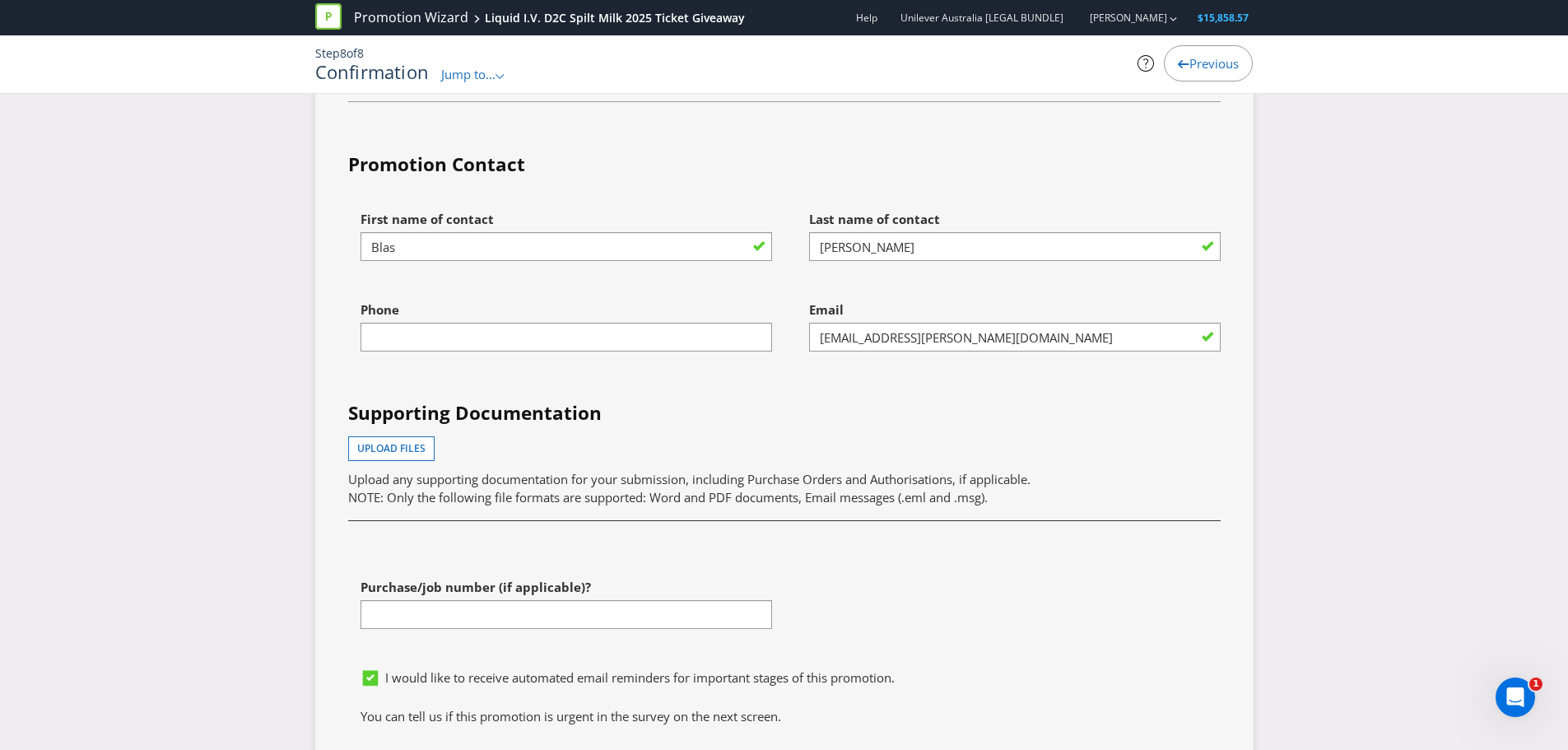
click at [505, 336] on div "Phone" at bounding box center [560, 338] width 449 height 90
click at [487, 323] on input "text" at bounding box center [566, 337] width 411 height 29
type input "0401077679"
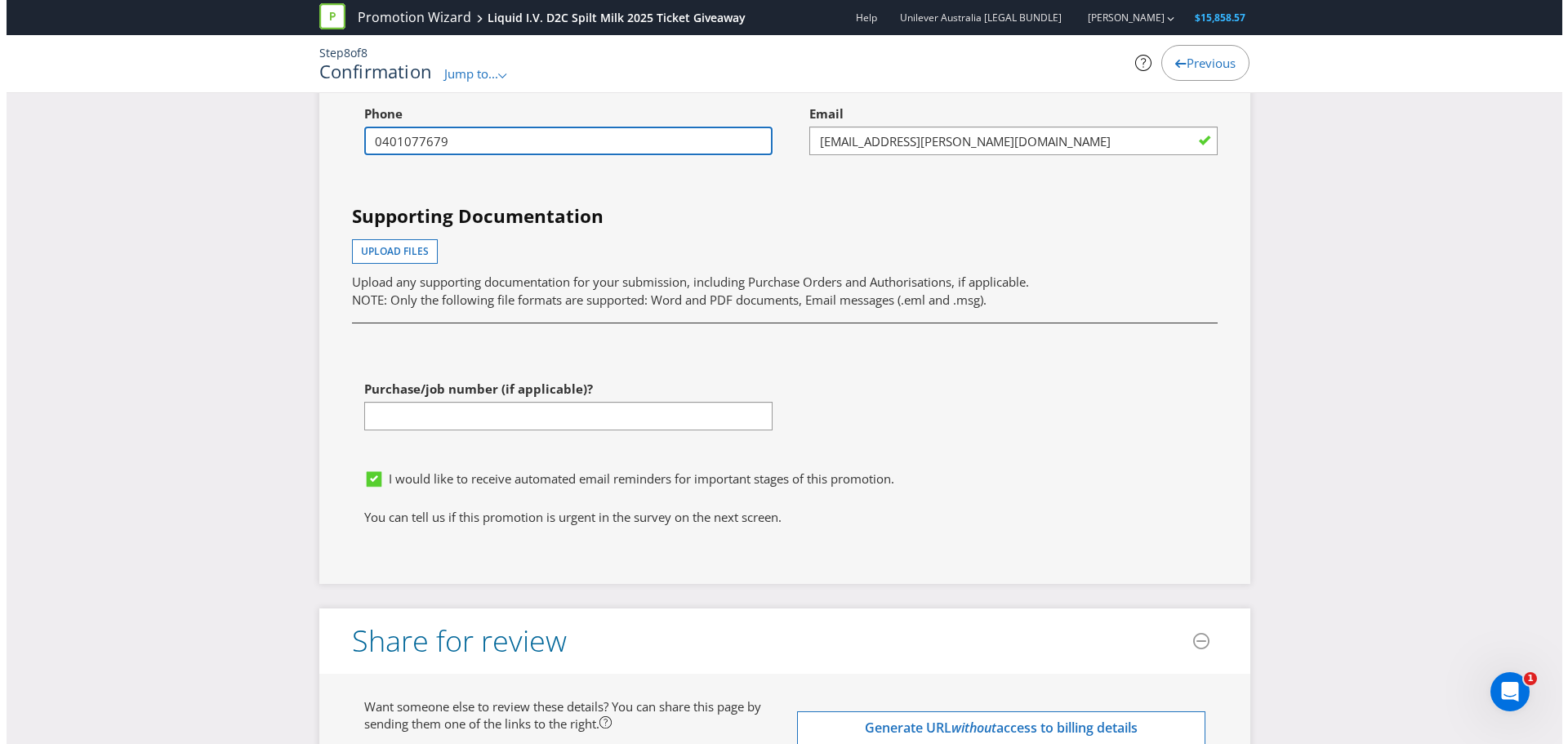
scroll to position [4630, 0]
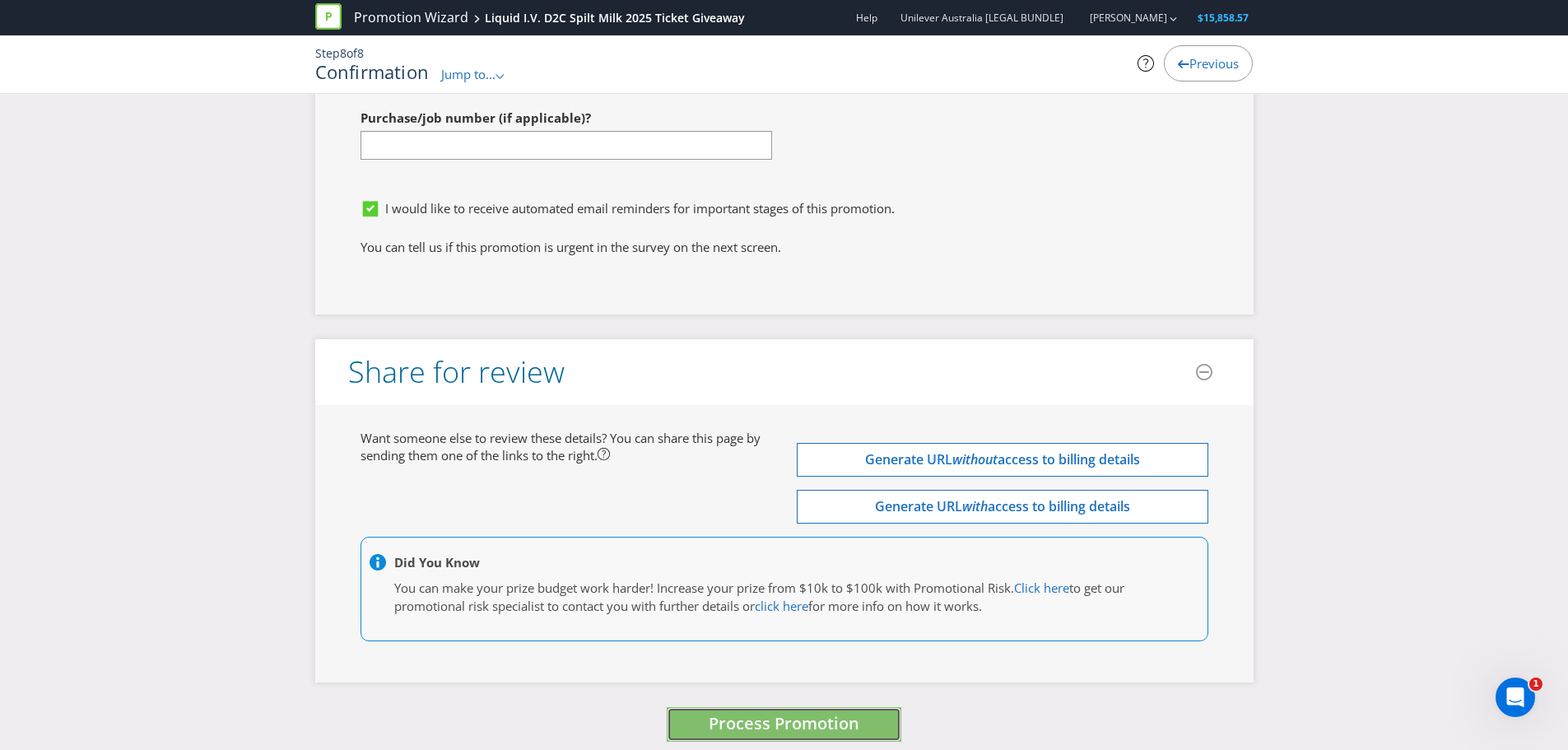
click at [797, 712] on span "Process Promotion" at bounding box center [784, 724] width 151 height 22
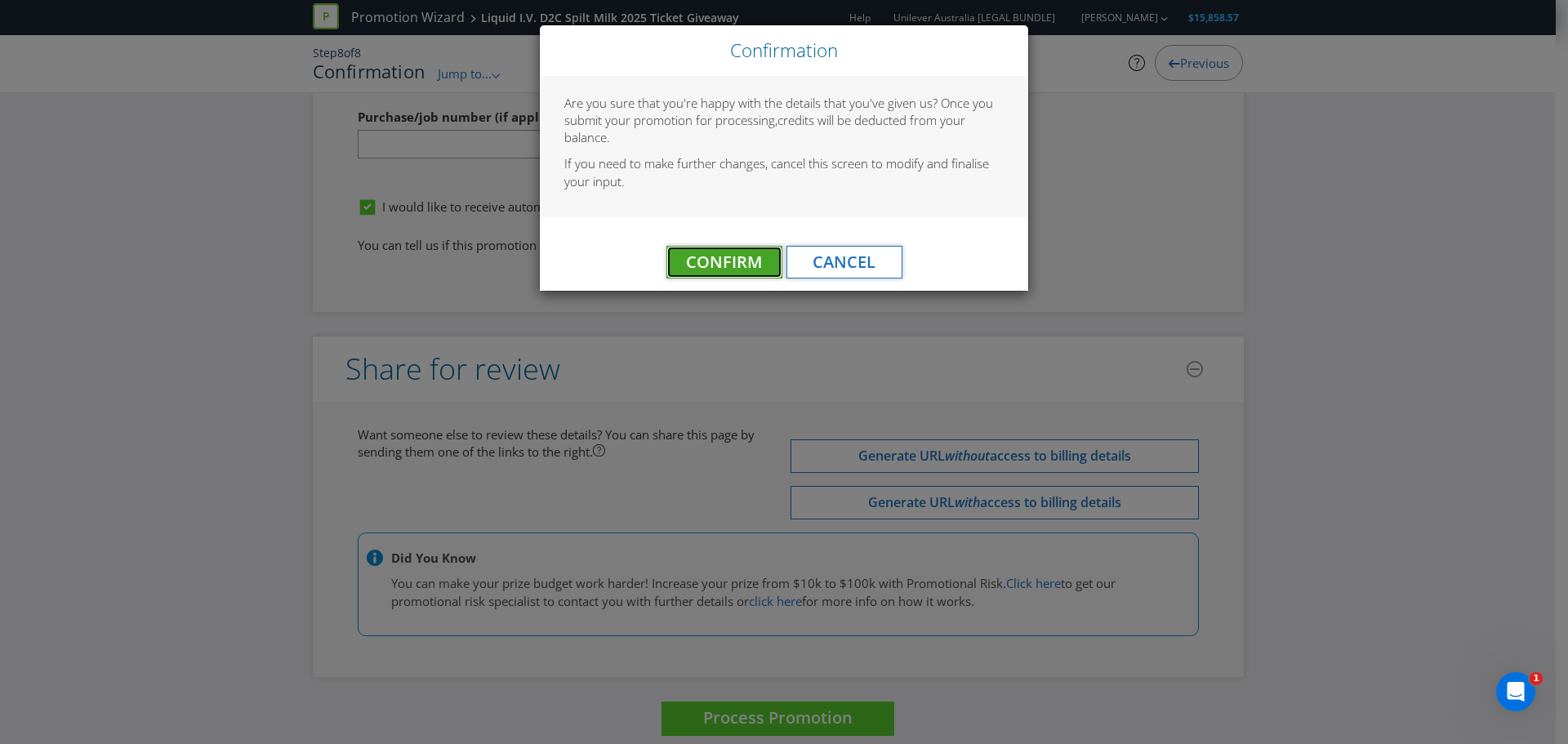
click at [727, 263] on span "Confirm" at bounding box center [724, 262] width 76 height 22
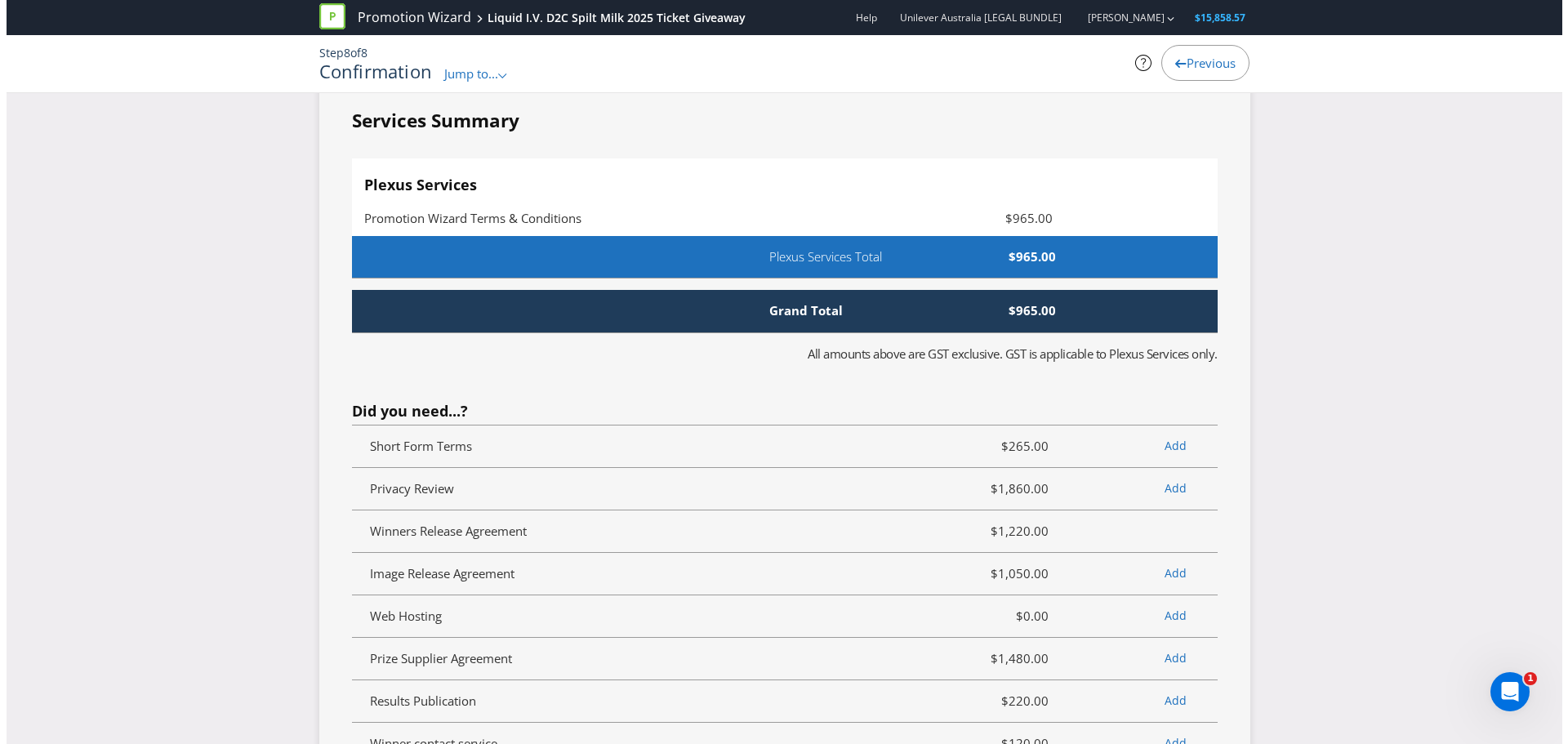
scroll to position [0, 0]
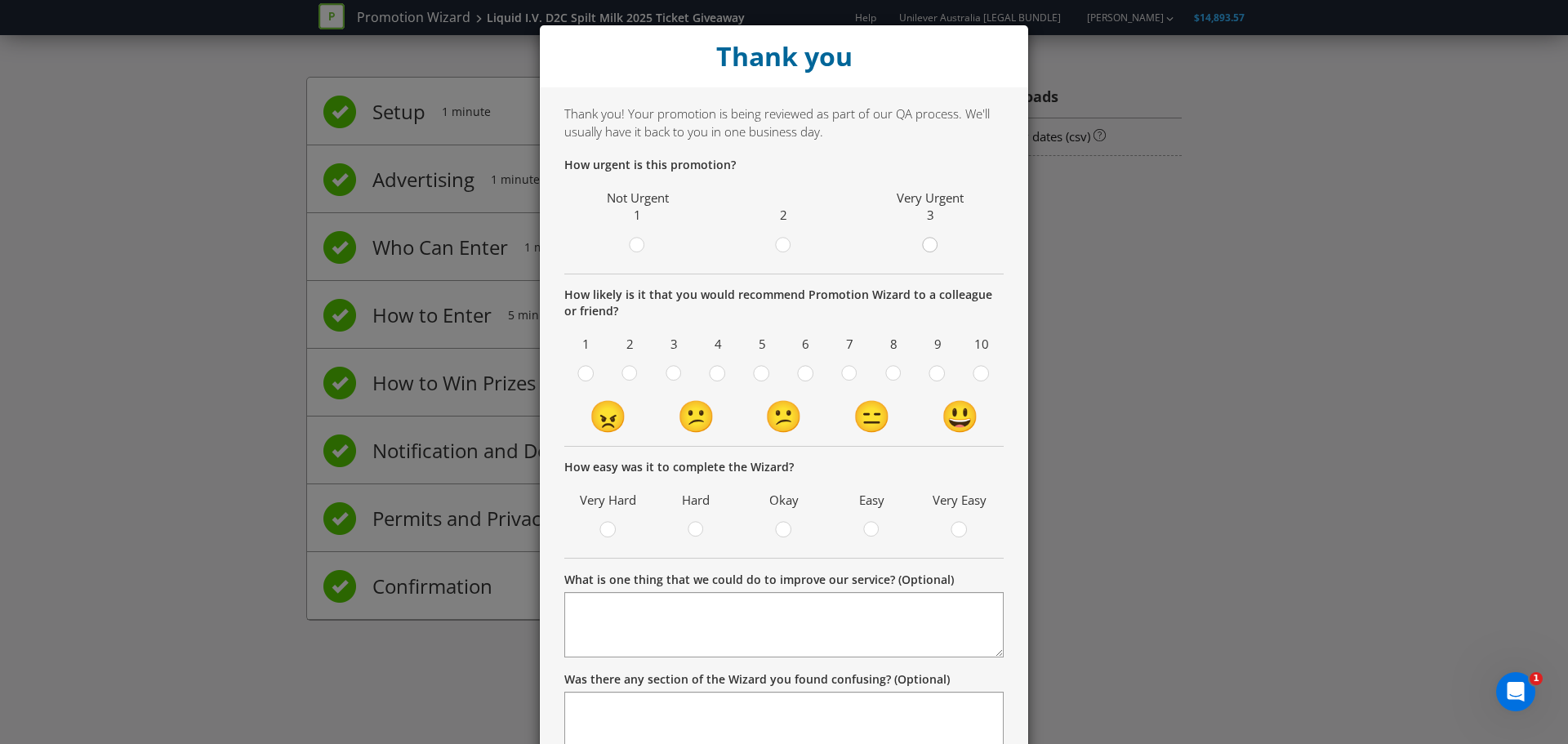
click at [930, 245] on circle at bounding box center [929, 245] width 14 height 14
click at [0, 0] on input "radio" at bounding box center [0, 0] width 0 height 0
click at [802, 369] on div at bounding box center [806, 368] width 8 height 8
click at [0, 0] on input "radio" at bounding box center [0, 0] width 0 height 0
click at [780, 523] on div at bounding box center [784, 525] width 8 height 8
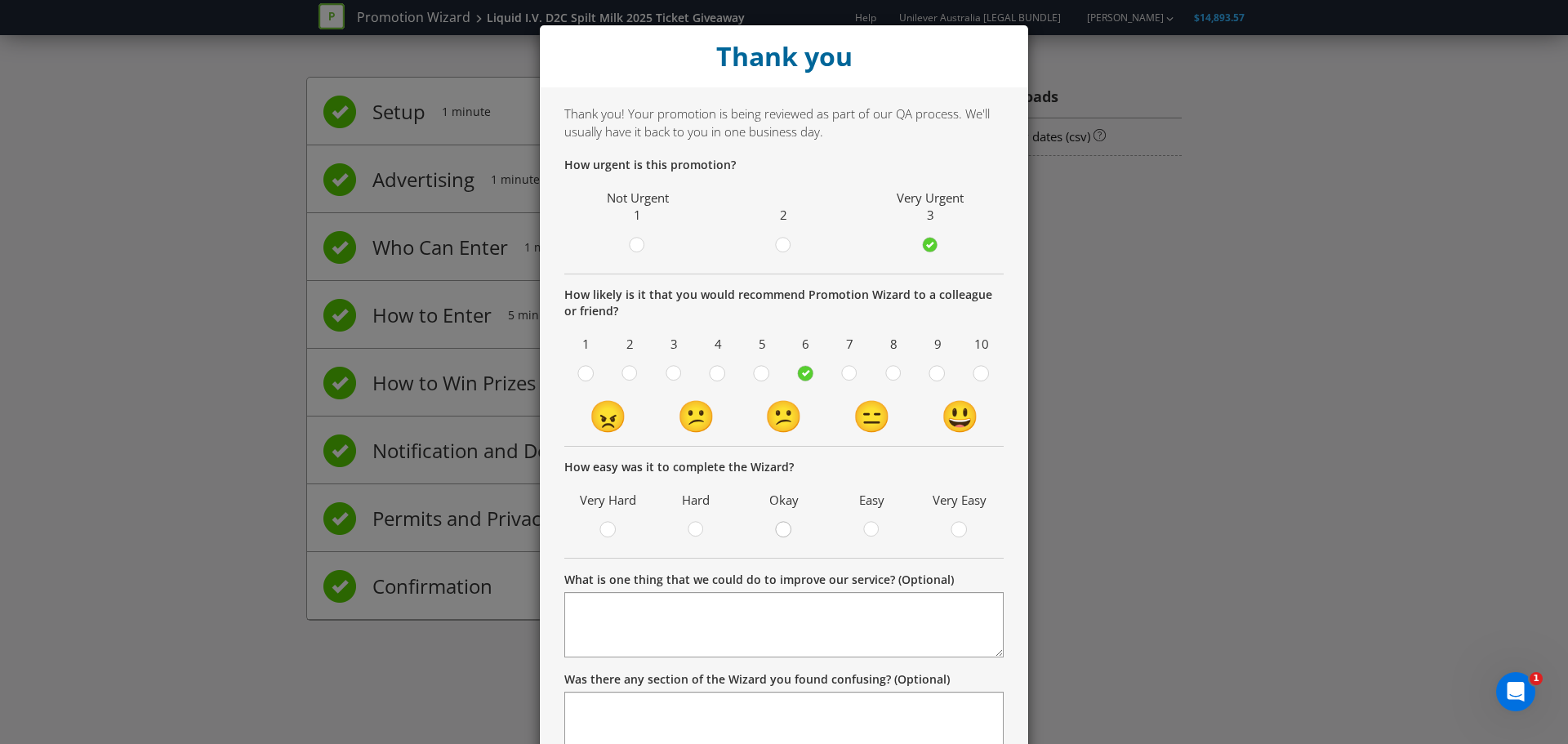
click at [0, 0] on input "radio" at bounding box center [0, 0] width 0 height 0
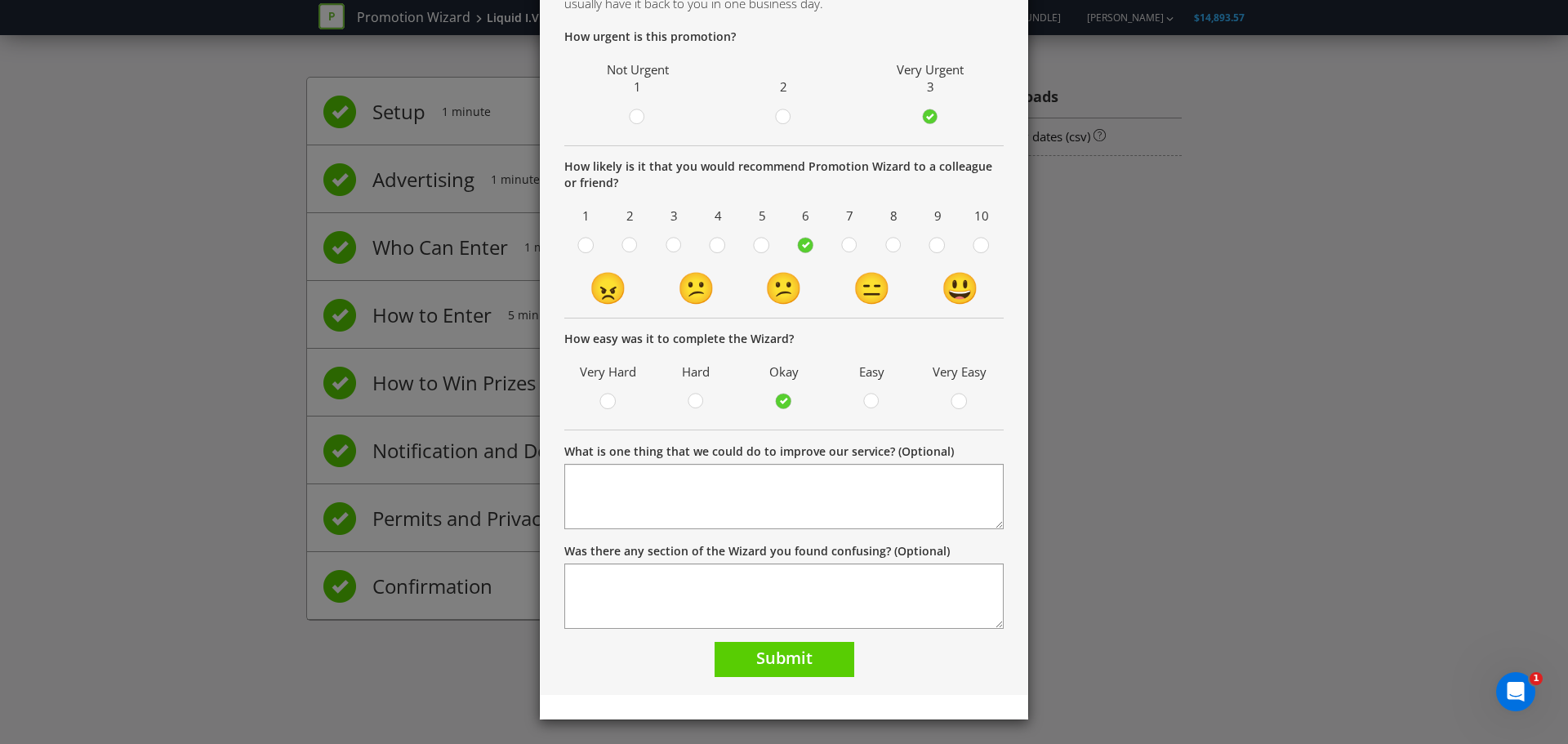
scroll to position [129, 0]
click at [800, 655] on span "Submit" at bounding box center [784, 657] width 57 height 22
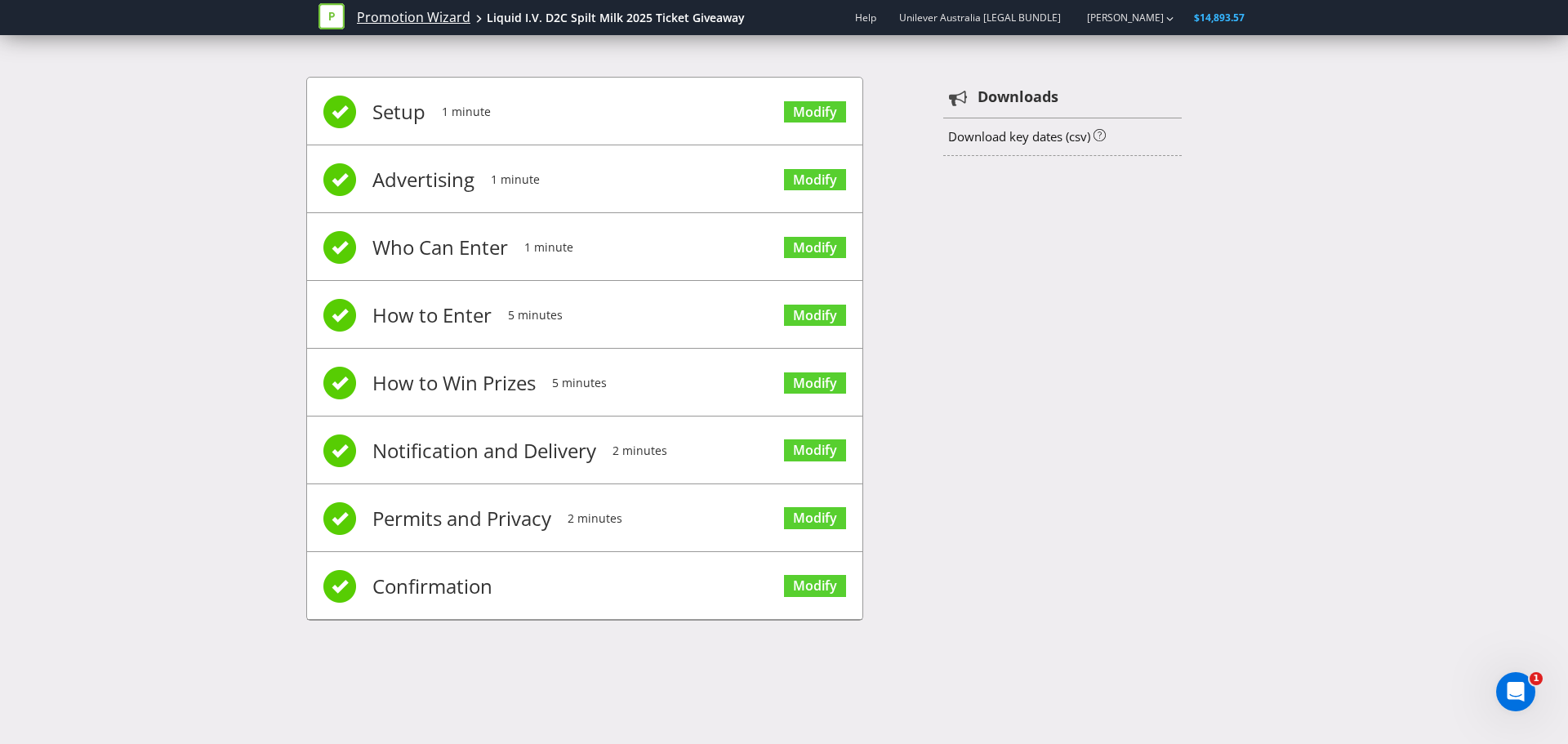
click at [384, 14] on link "Promotion Wizard" at bounding box center [414, 18] width 113 height 19
